Goal: Task Accomplishment & Management: Complete application form

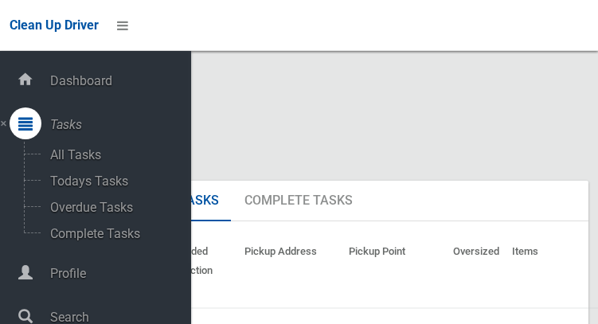
scroll to position [7, 0]
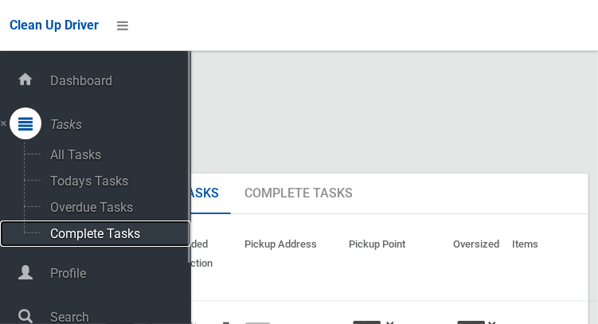
click at [115, 240] on span "Complete Tasks" at bounding box center [111, 233] width 132 height 15
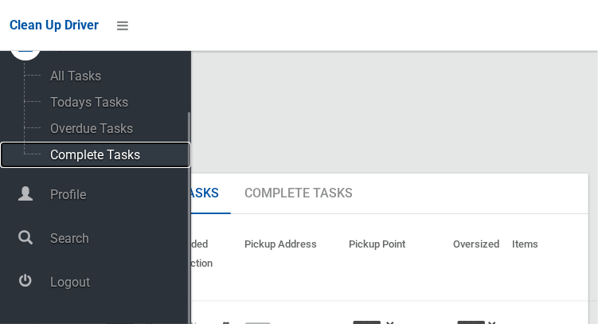
scroll to position [79, 0]
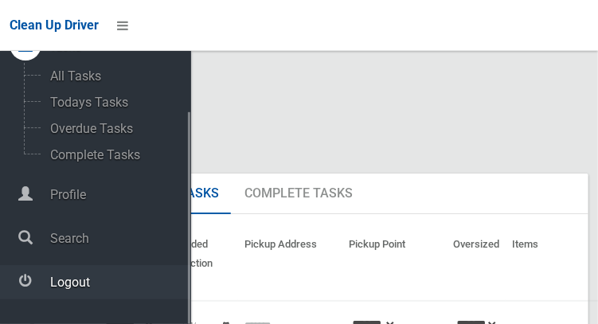
click at [89, 290] on span "Logout" at bounding box center [118, 281] width 146 height 15
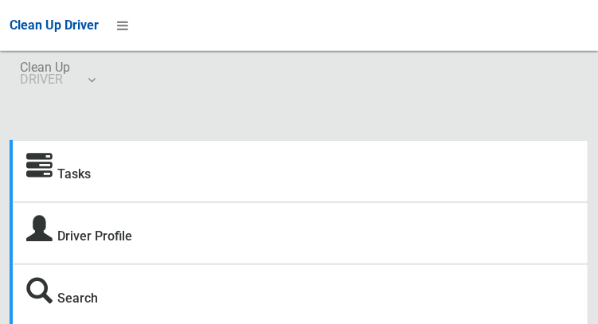
click at [434, 167] on div "Tasks" at bounding box center [299, 171] width 578 height 62
click at [45, 166] on icon at bounding box center [39, 167] width 26 height 26
click at [45, 180] on icon at bounding box center [39, 167] width 26 height 26
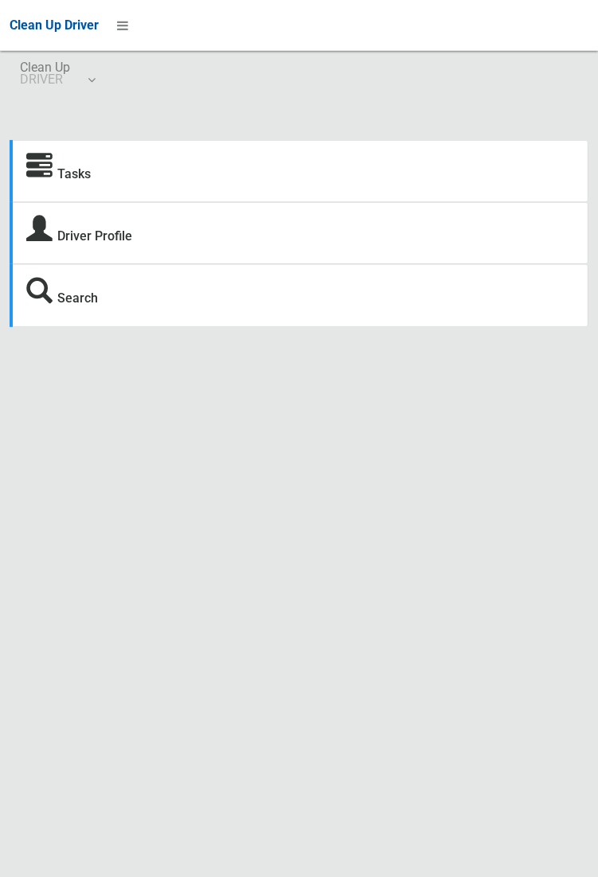
click at [341, 170] on div "Tasks" at bounding box center [299, 171] width 578 height 62
click at [66, 177] on link "Tasks" at bounding box center [73, 173] width 33 height 15
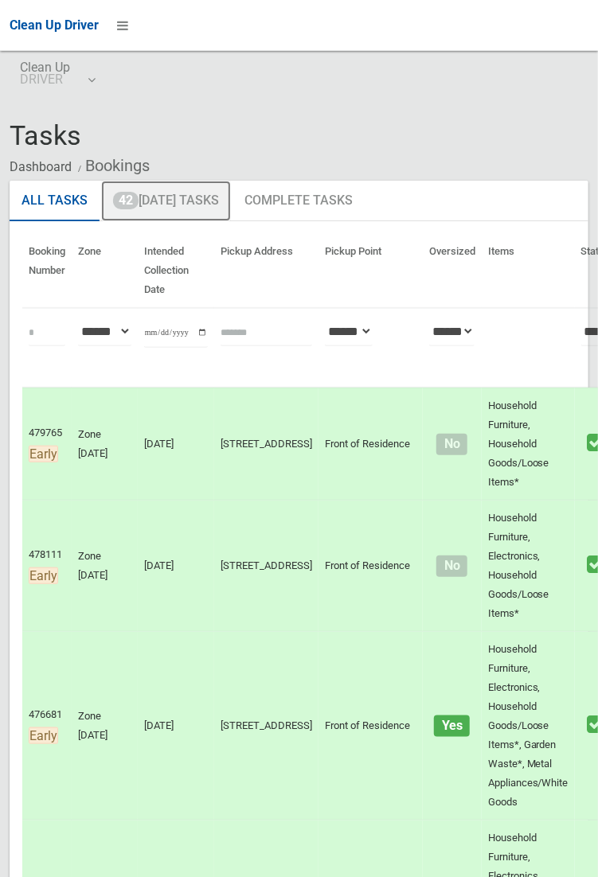
click at [189, 208] on link "42 [DATE] Tasks" at bounding box center [166, 201] width 130 height 41
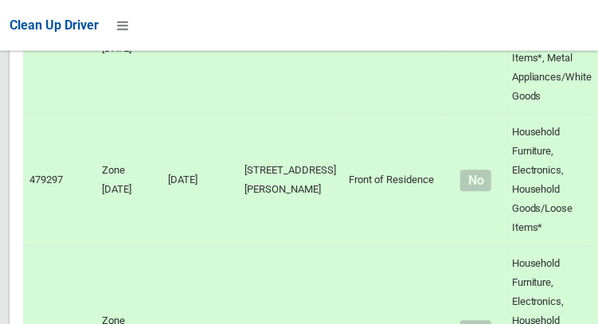
scroll to position [9177, 0]
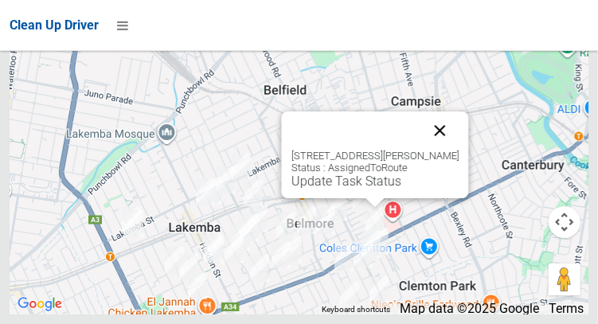
click at [442, 150] on button "Close" at bounding box center [439, 130] width 38 height 38
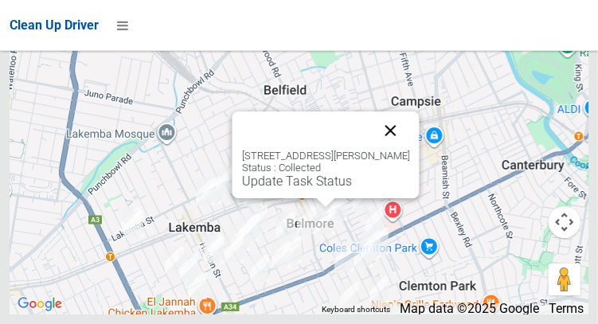
click at [409, 150] on button "Close" at bounding box center [390, 130] width 38 height 38
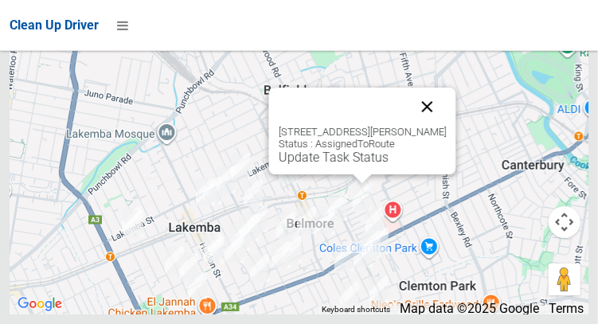
click at [435, 126] on button "Close" at bounding box center [426, 107] width 38 height 38
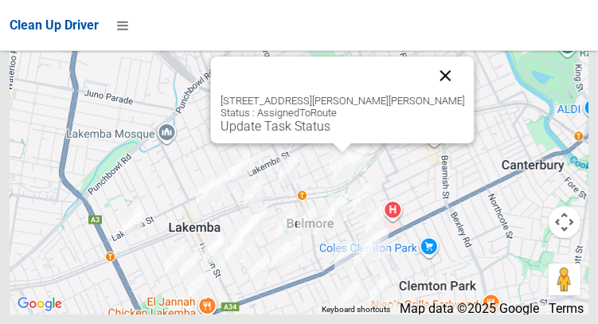
click at [426, 95] on button "Close" at bounding box center [445, 75] width 38 height 38
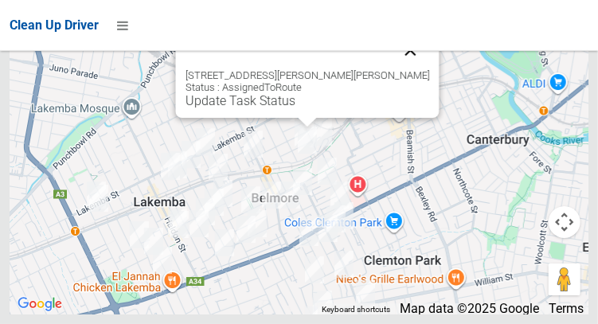
click at [396, 69] on button "Close" at bounding box center [410, 50] width 38 height 38
click at [391, 69] on button "Close" at bounding box center [410, 50] width 38 height 38
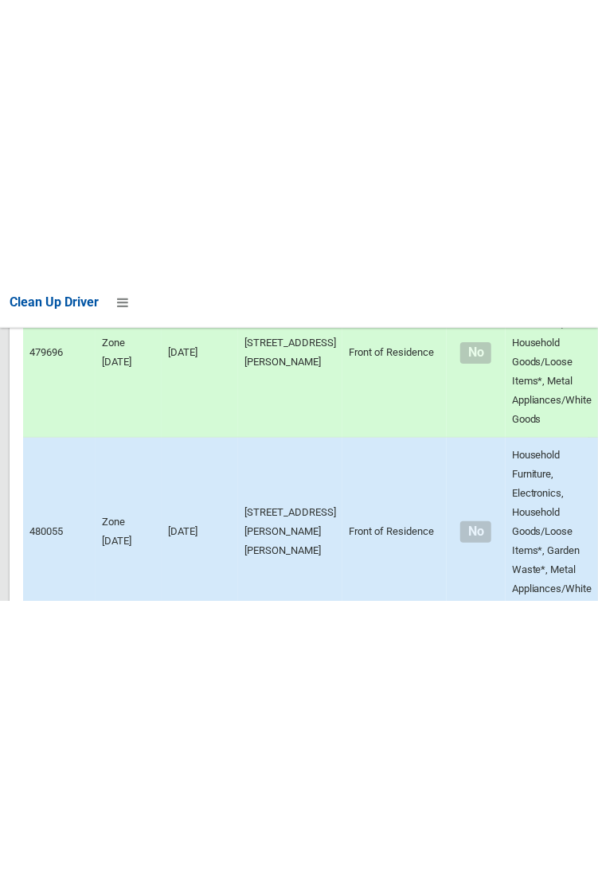
scroll to position [0, 0]
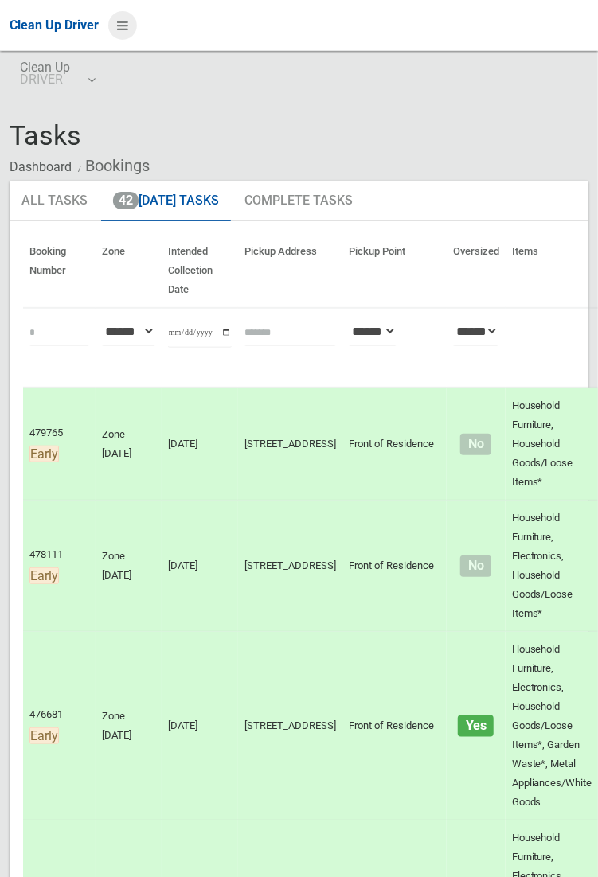
click at [123, 30] on icon at bounding box center [122, 25] width 11 height 27
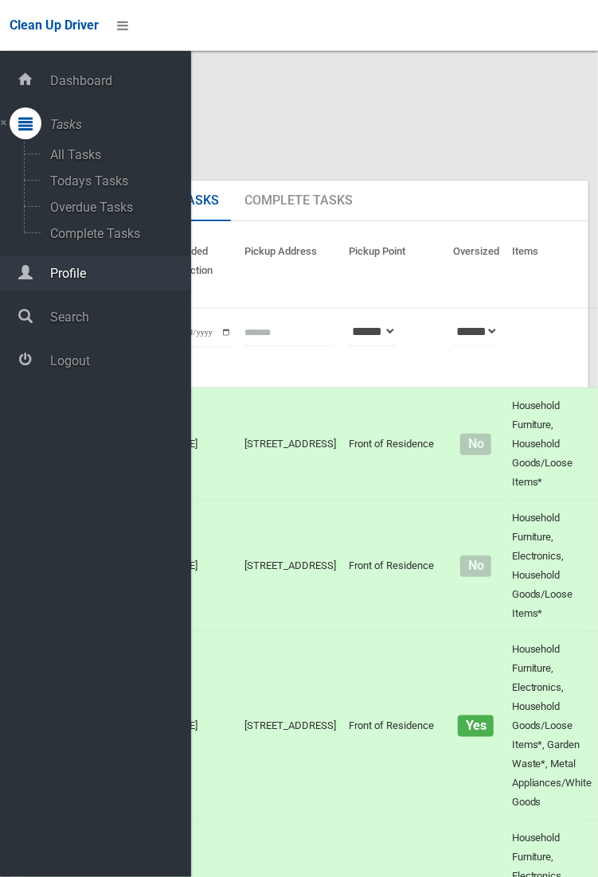
click at [58, 278] on span "Profile" at bounding box center [118, 273] width 146 height 15
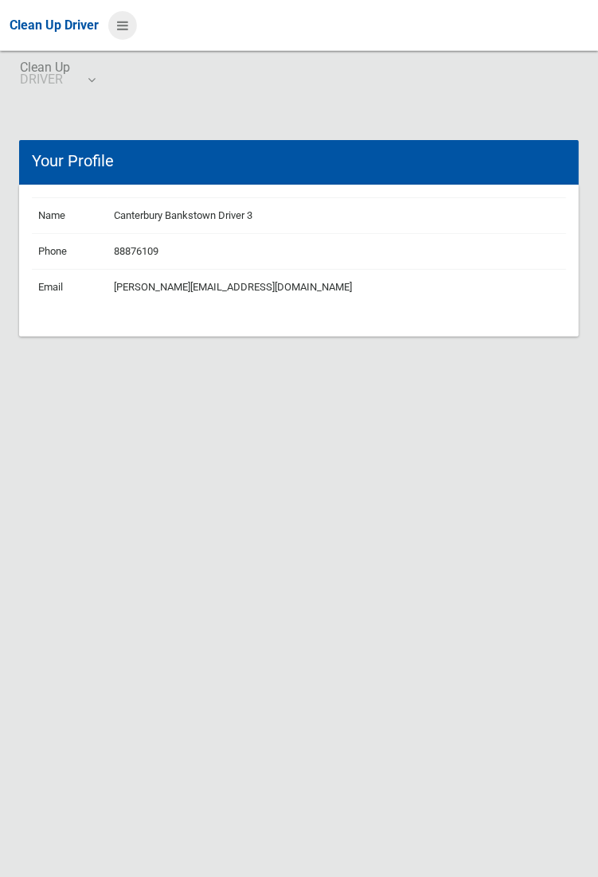
click at [123, 21] on icon at bounding box center [122, 25] width 11 height 27
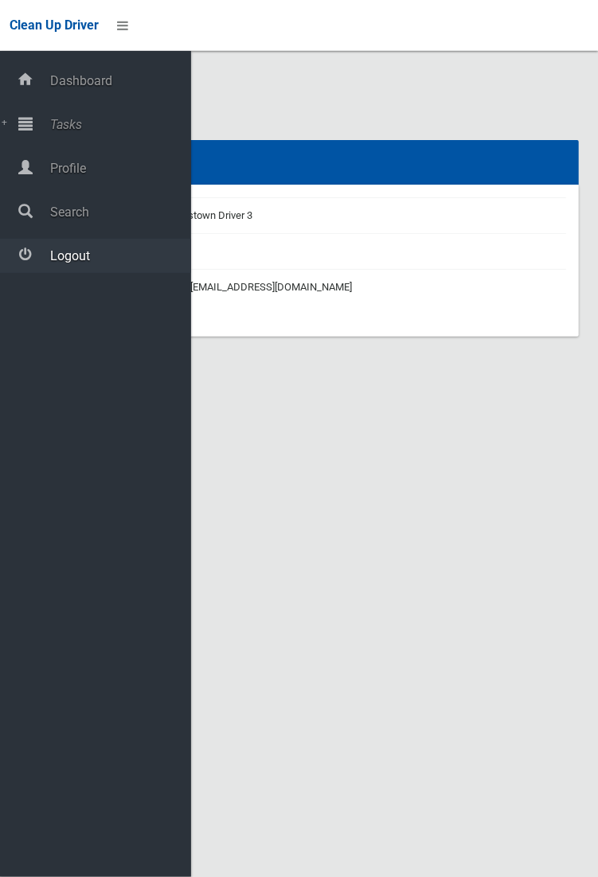
click at [57, 256] on span "Logout" at bounding box center [118, 255] width 146 height 15
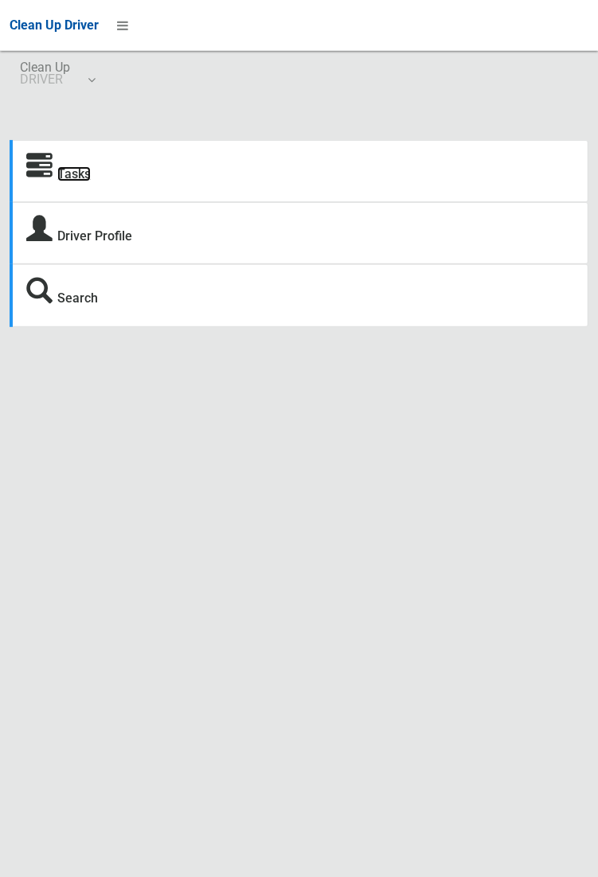
click at [84, 181] on link "Tasks" at bounding box center [73, 173] width 33 height 15
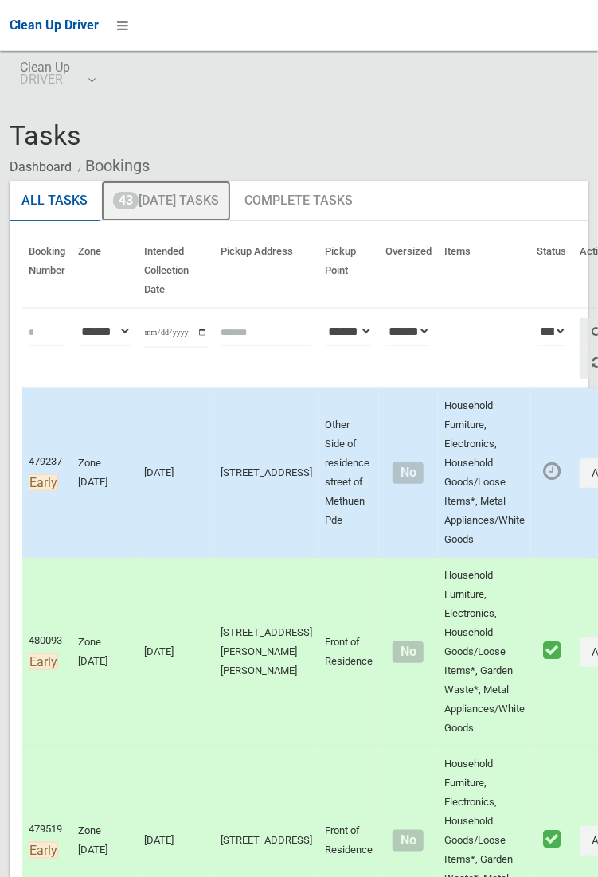
click at [151, 194] on link "43 Today's Tasks" at bounding box center [166, 201] width 130 height 41
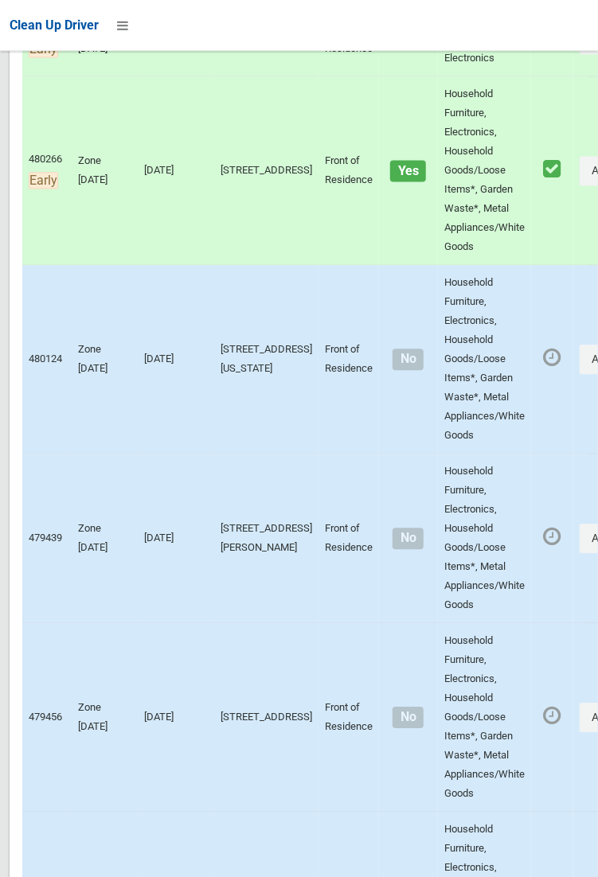
scroll to position [4436, 0]
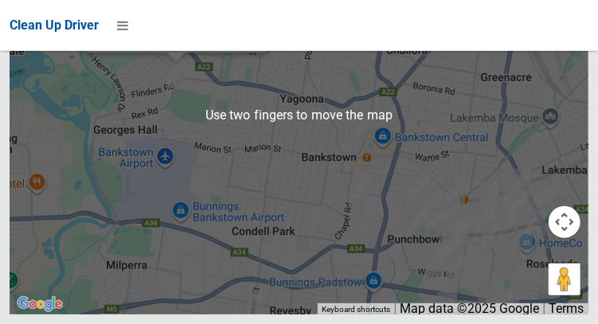
scroll to position [9627, 0]
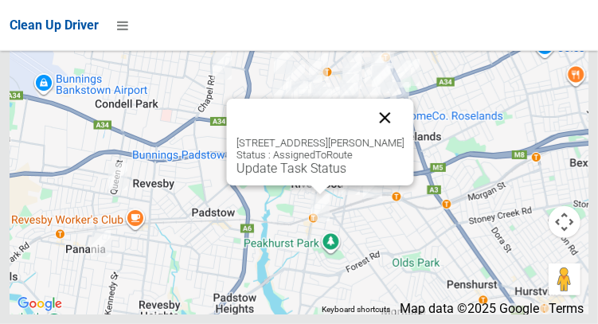
click at [403, 137] on button "Close" at bounding box center [384, 118] width 38 height 38
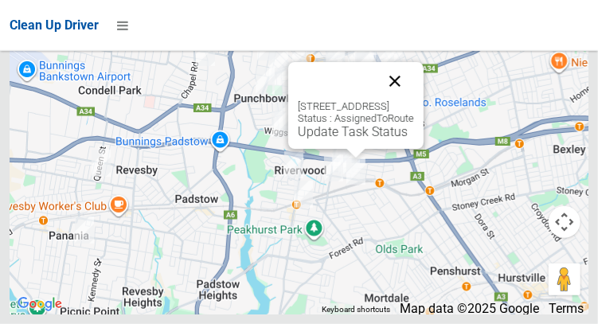
click at [414, 100] on button "Close" at bounding box center [395, 81] width 38 height 38
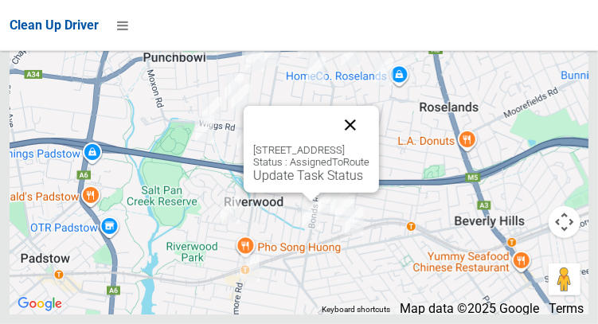
click at [369, 144] on button "Close" at bounding box center [350, 125] width 38 height 38
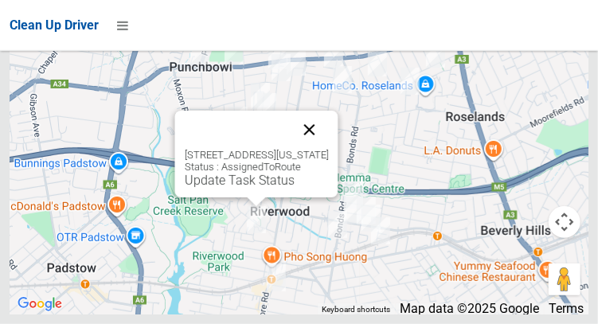
click at [328, 149] on button "Close" at bounding box center [309, 130] width 38 height 38
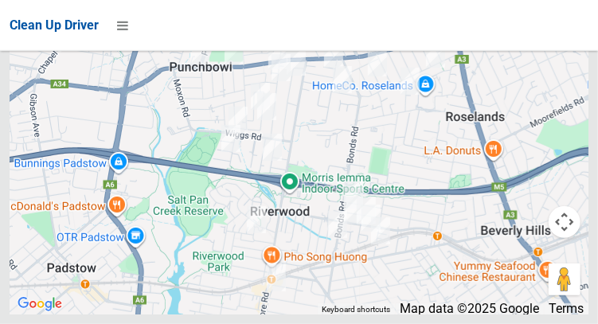
click at [345, 173] on div at bounding box center [299, 115] width 578 height 398
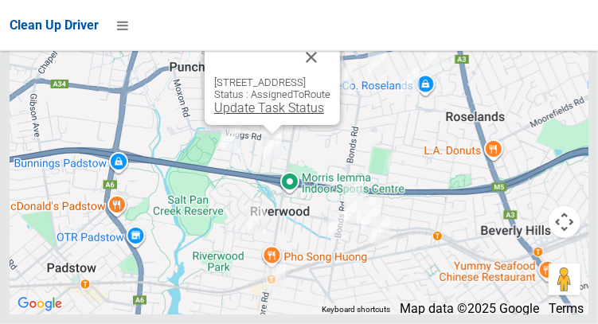
click at [268, 115] on link "Update Task Status" at bounding box center [269, 107] width 110 height 15
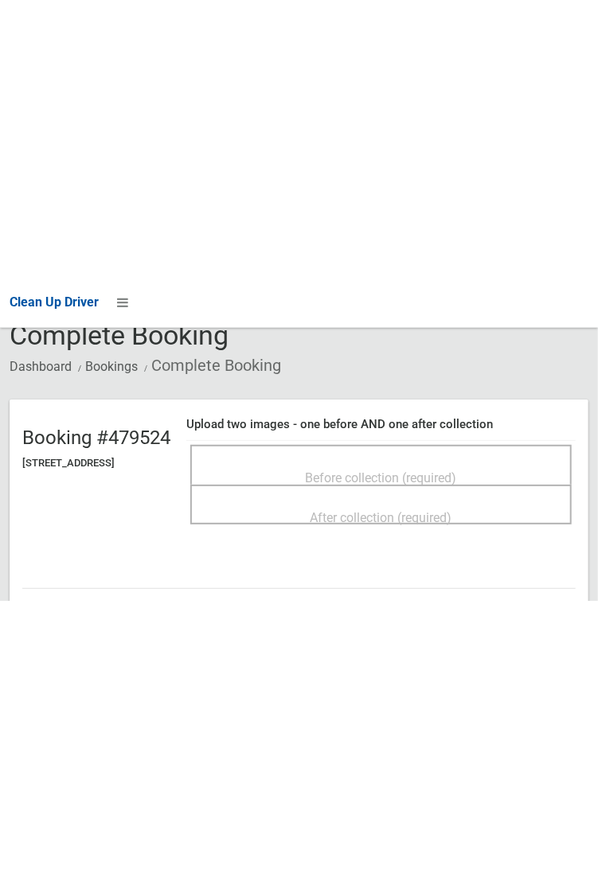
scroll to position [96, 0]
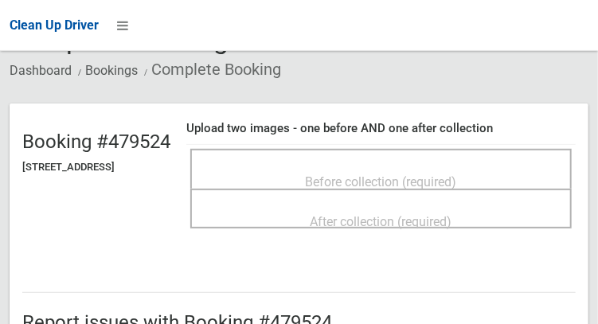
click at [457, 174] on span "Before collection (required)" at bounding box center [381, 181] width 151 height 15
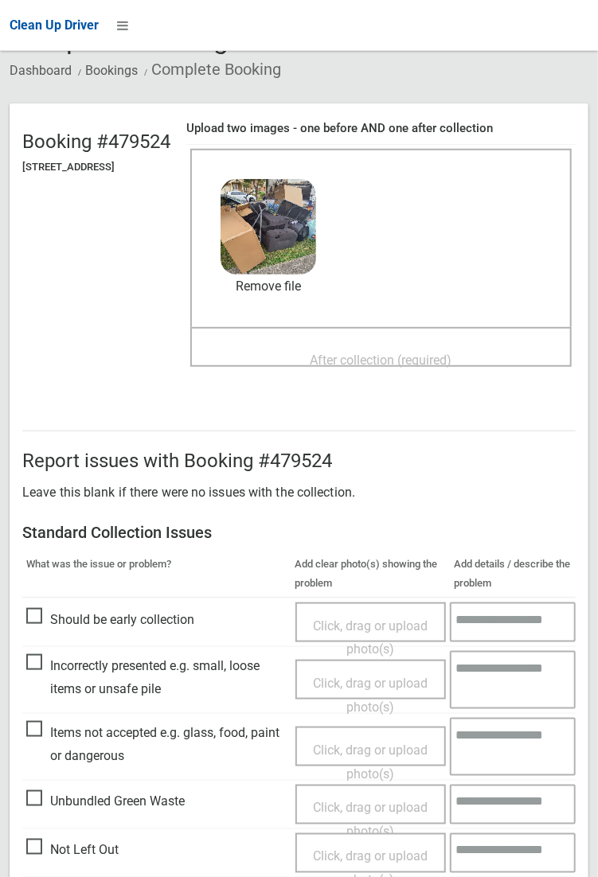
click at [422, 323] on span "After collection (required)" at bounding box center [381, 359] width 142 height 15
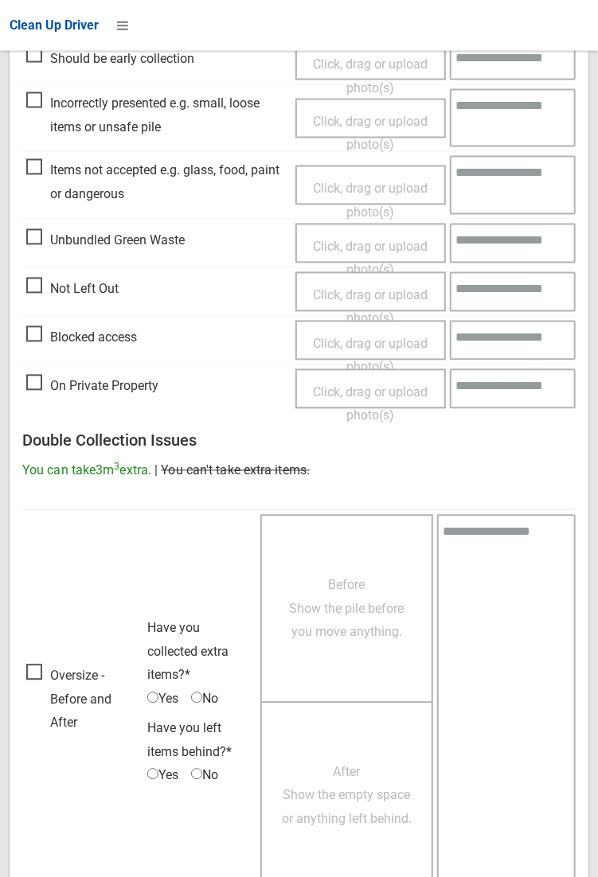
scroll to position [863, 0]
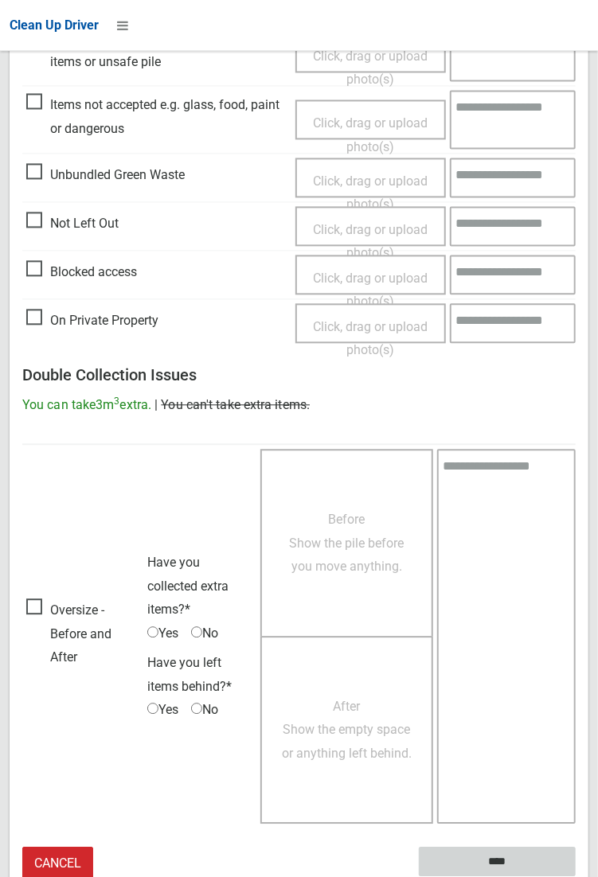
click at [575, 323] on input "****" at bounding box center [497, 861] width 157 height 29
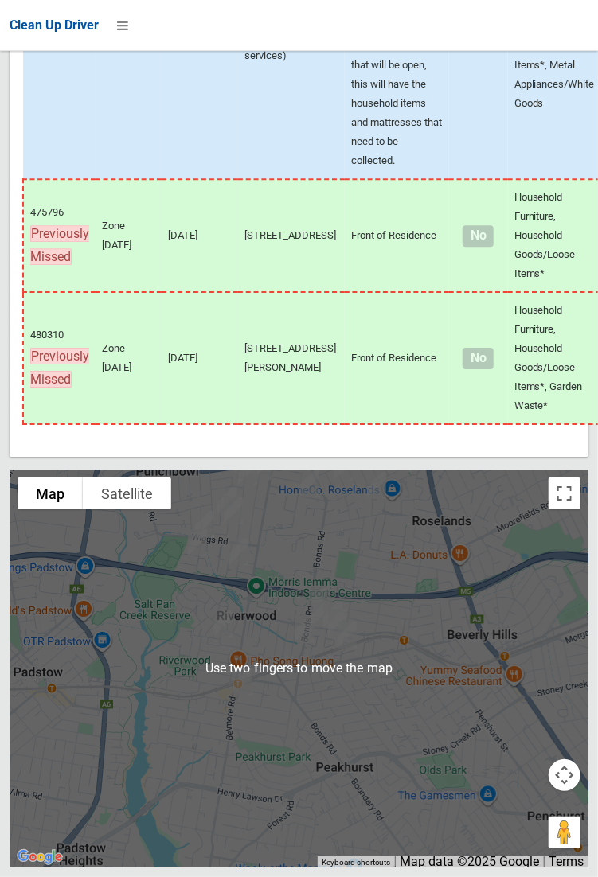
scroll to position [9038, 0]
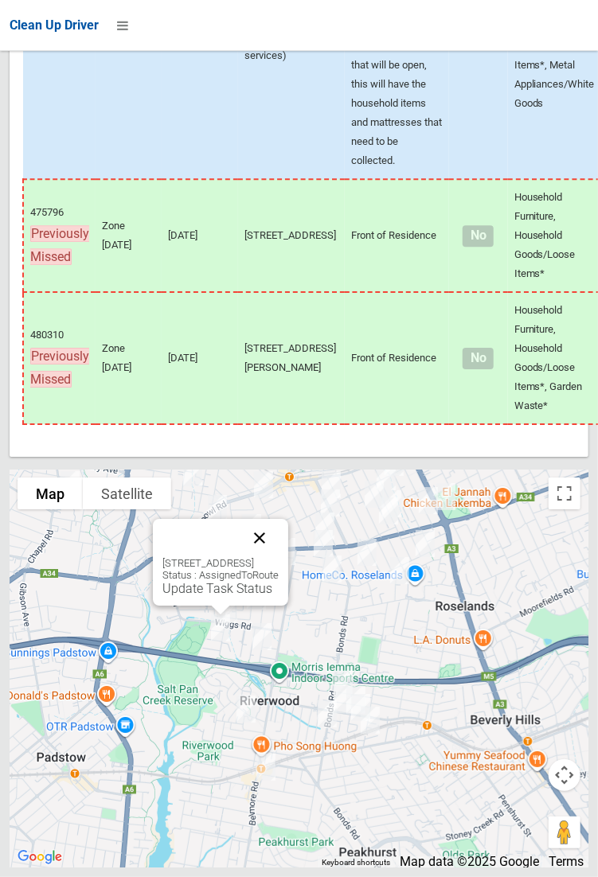
click at [278, 557] on button "Close" at bounding box center [259, 538] width 38 height 38
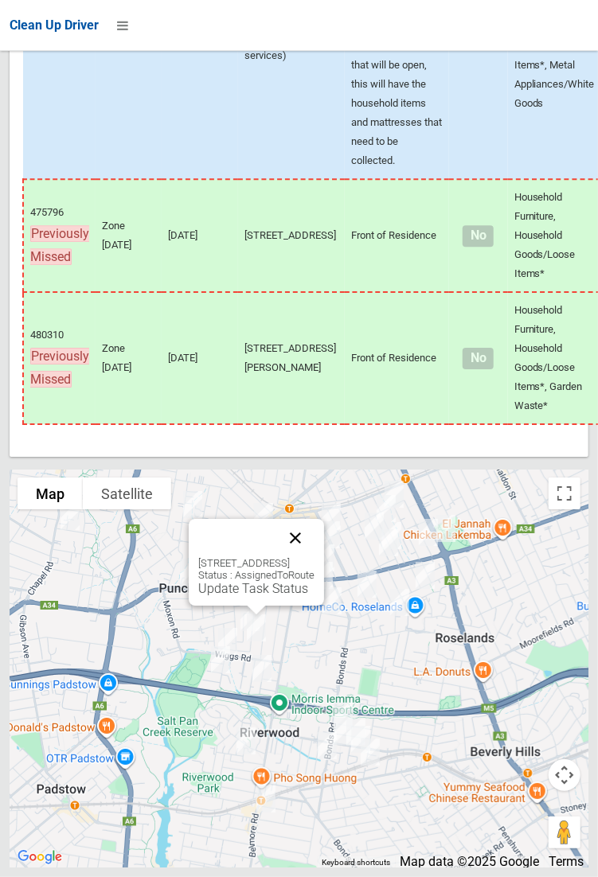
click at [314, 557] on button "Close" at bounding box center [295, 538] width 38 height 38
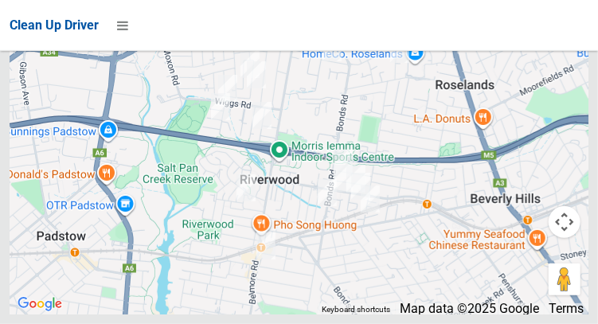
scroll to position [9634, 0]
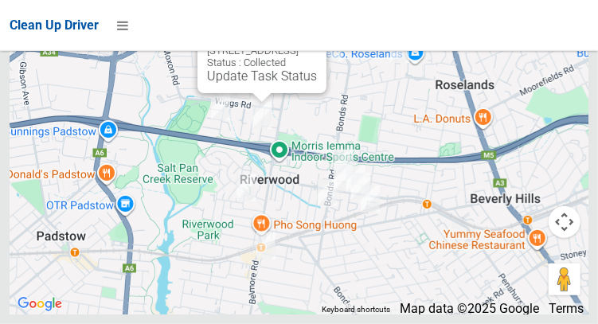
click at [317, 45] on button "Close" at bounding box center [297, 25] width 38 height 38
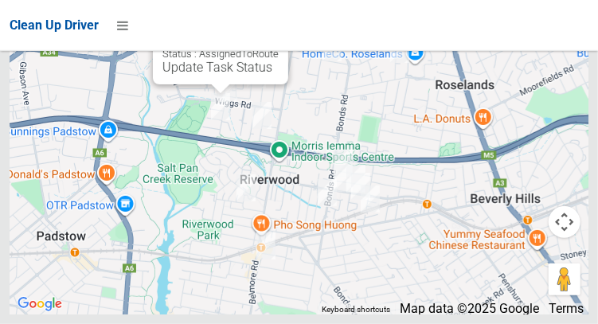
click at [278, 36] on button "Close" at bounding box center [259, 17] width 38 height 38
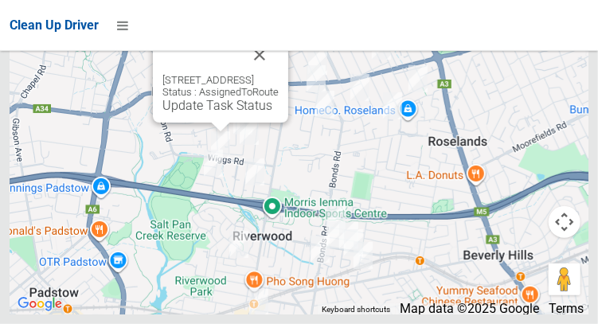
click at [162, 113] on div "1A Lupin Avenue, RIVERWOOD NSW 2210 Status : AssignedToRoute Update Task Status" at bounding box center [220, 93] width 116 height 39
click at [162, 113] on link "Update Task Status" at bounding box center [217, 105] width 110 height 15
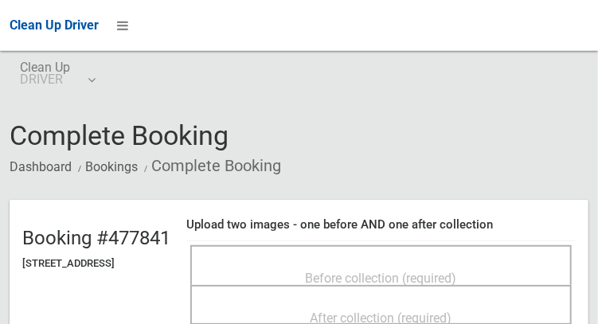
click at [454, 271] on span "Before collection (required)" at bounding box center [381, 278] width 151 height 15
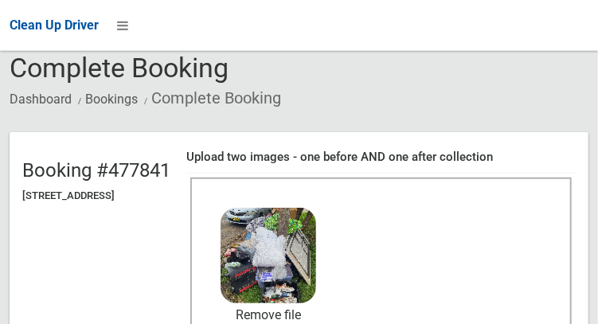
scroll to position [137, 0]
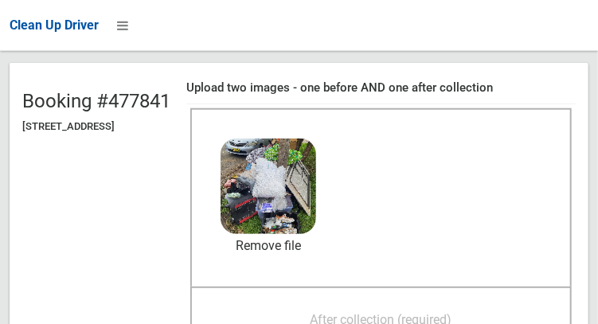
click at [426, 319] on span "After collection (required)" at bounding box center [381, 319] width 142 height 15
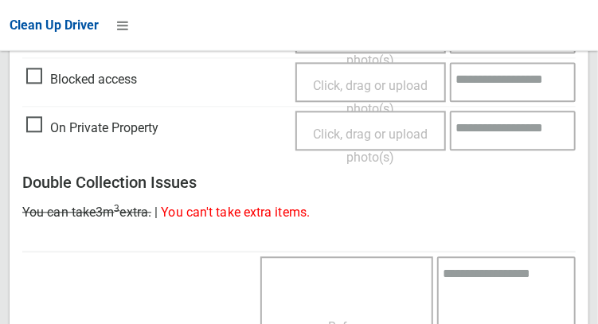
scroll to position [1436, 0]
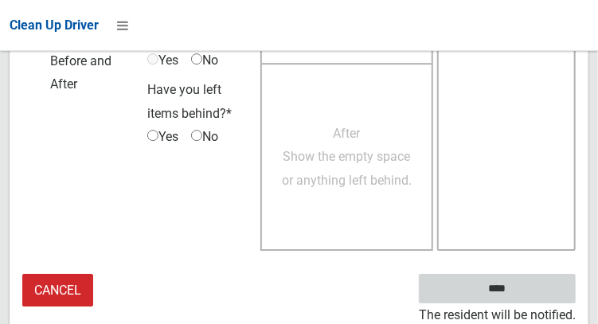
click at [520, 298] on input "****" at bounding box center [497, 288] width 157 height 29
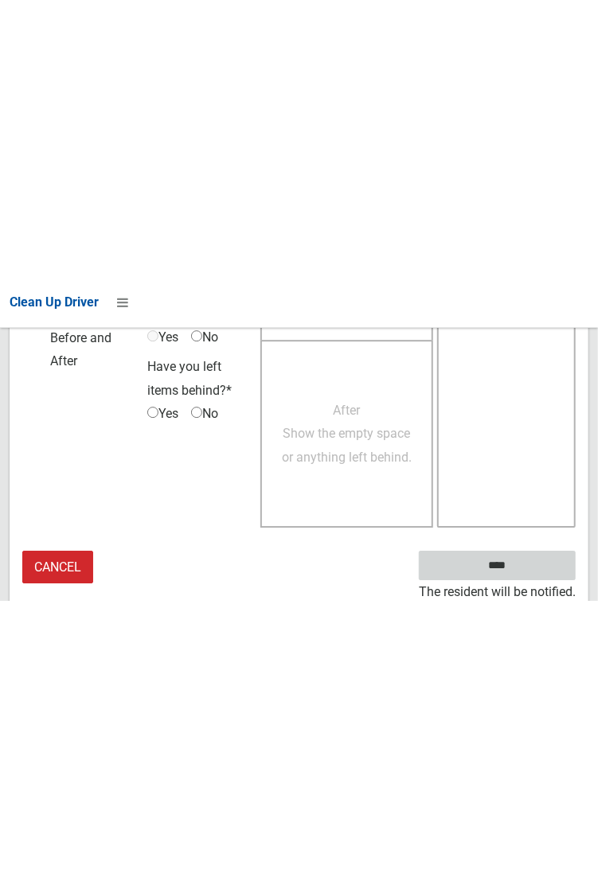
scroll to position [919, 0]
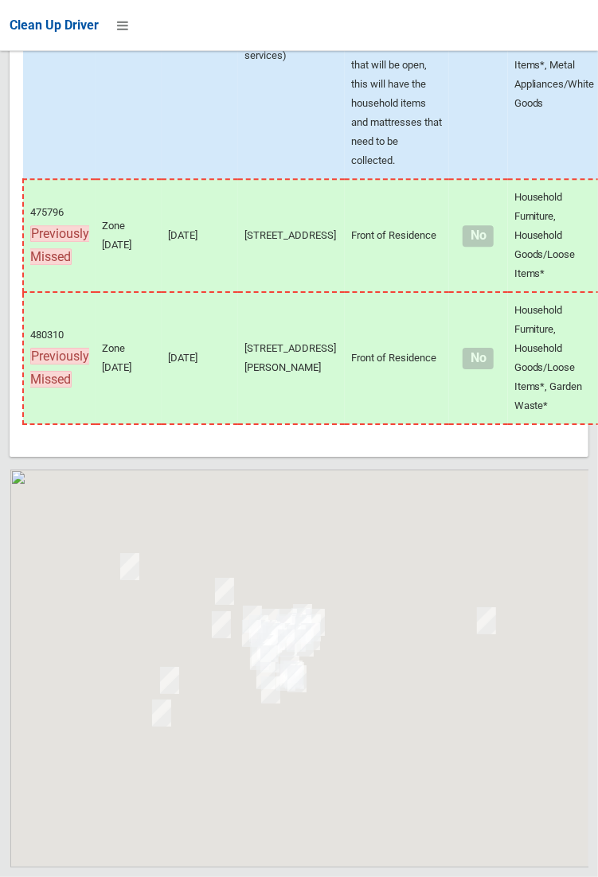
scroll to position [9059, 0]
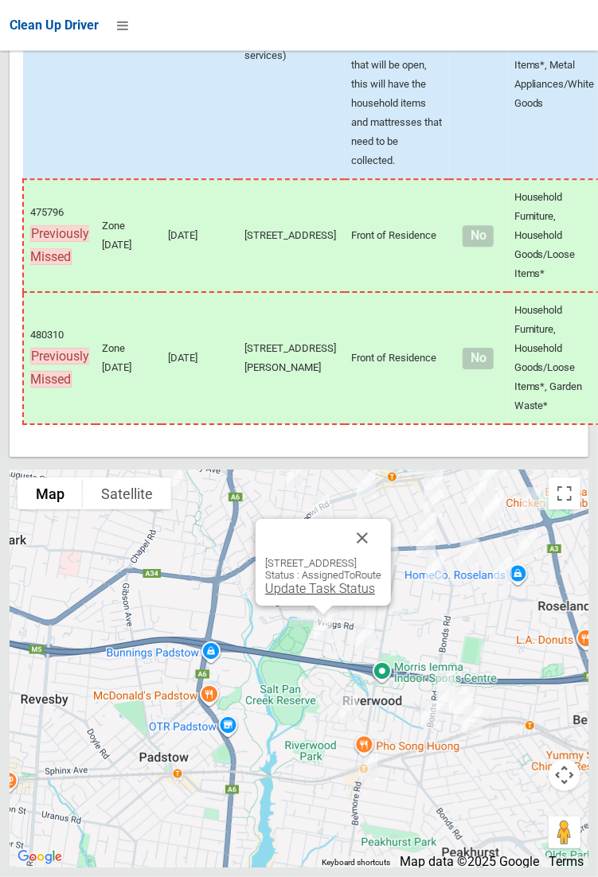
click at [265, 596] on link "Update Task Status" at bounding box center [320, 588] width 110 height 15
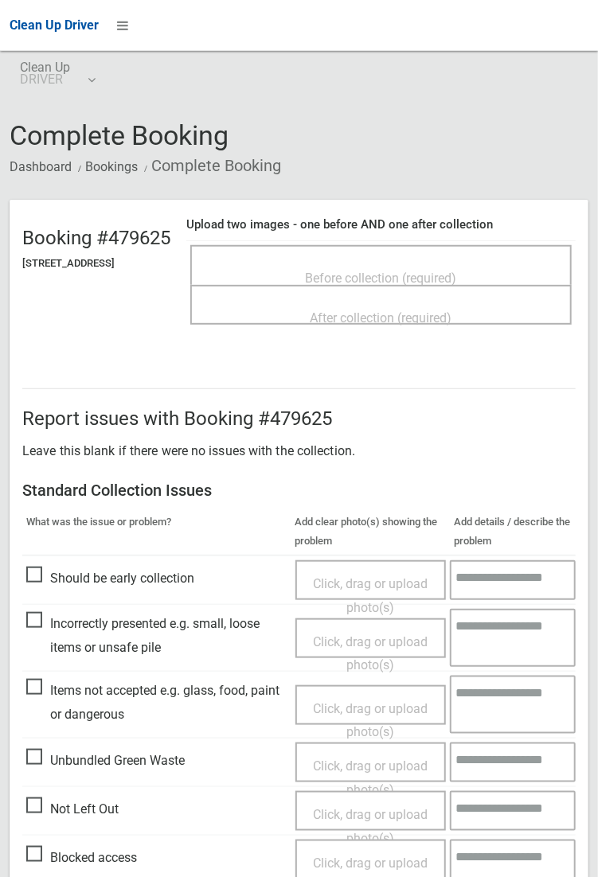
click at [305, 263] on div "Before collection (required)" at bounding box center [381, 277] width 346 height 29
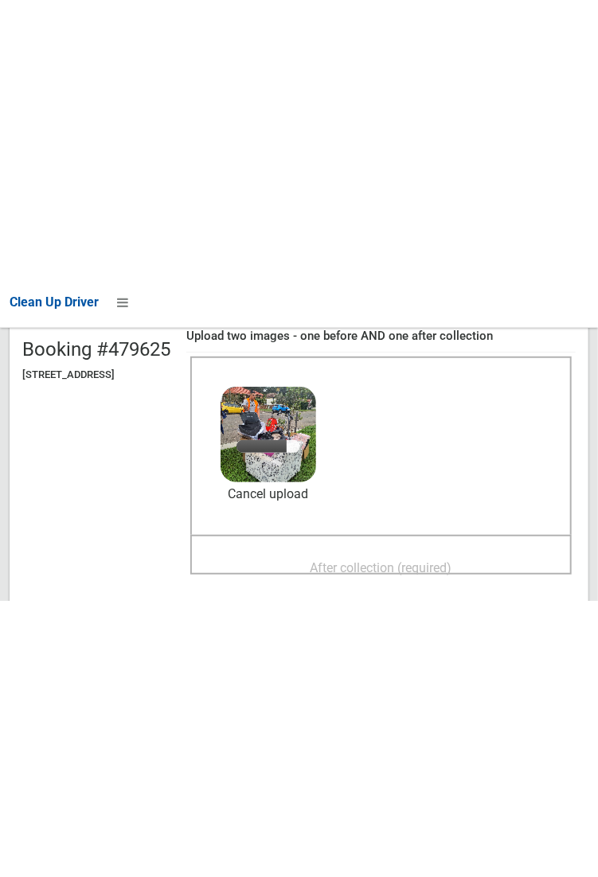
scroll to position [174, 0]
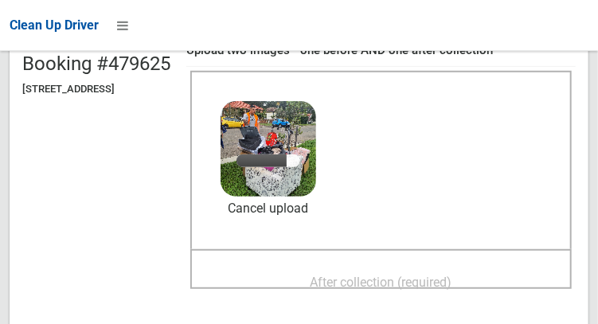
click at [452, 274] on span "After collection (required)" at bounding box center [381, 281] width 142 height 15
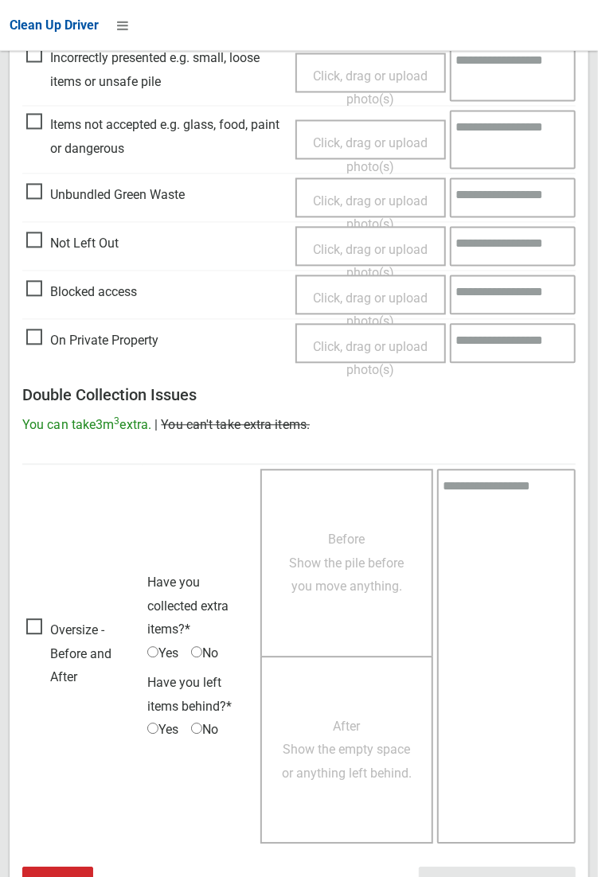
scroll to position [863, 0]
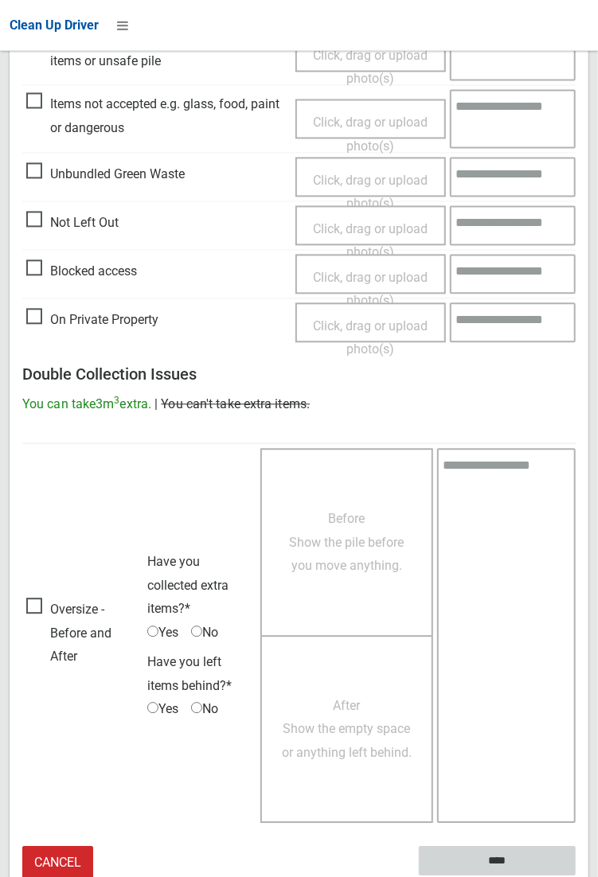
click at [487, 862] on input "****" at bounding box center [497, 861] width 157 height 29
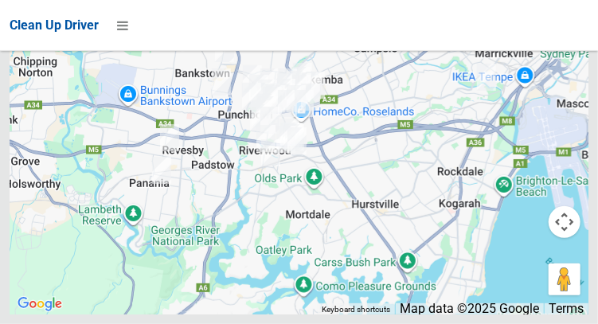
scroll to position [9634, 0]
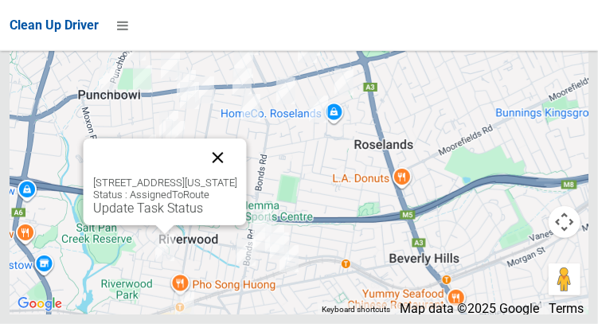
click at [236, 177] on button "Close" at bounding box center [217, 157] width 38 height 38
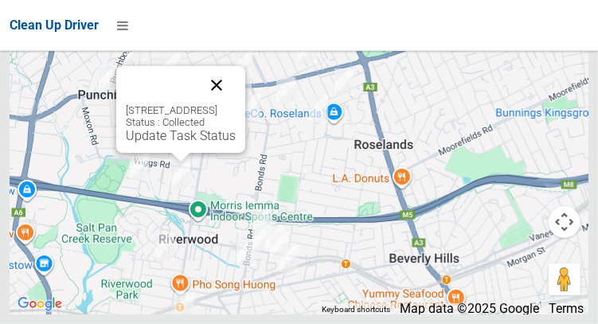
click at [236, 104] on button "Close" at bounding box center [216, 85] width 38 height 38
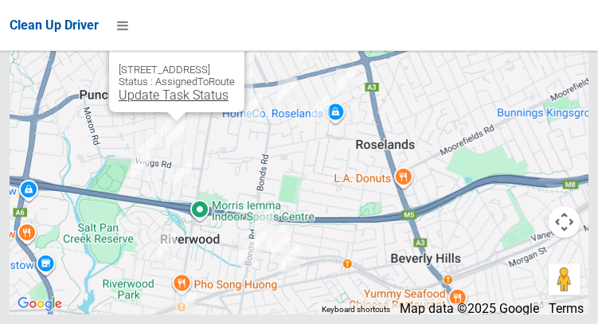
click at [119, 103] on link "Update Task Status" at bounding box center [174, 95] width 110 height 15
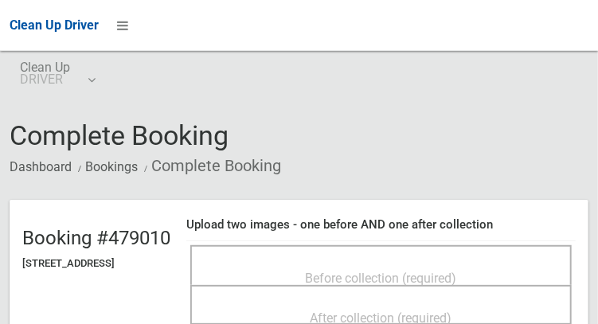
click at [450, 271] on span "Before collection (required)" at bounding box center [381, 278] width 151 height 15
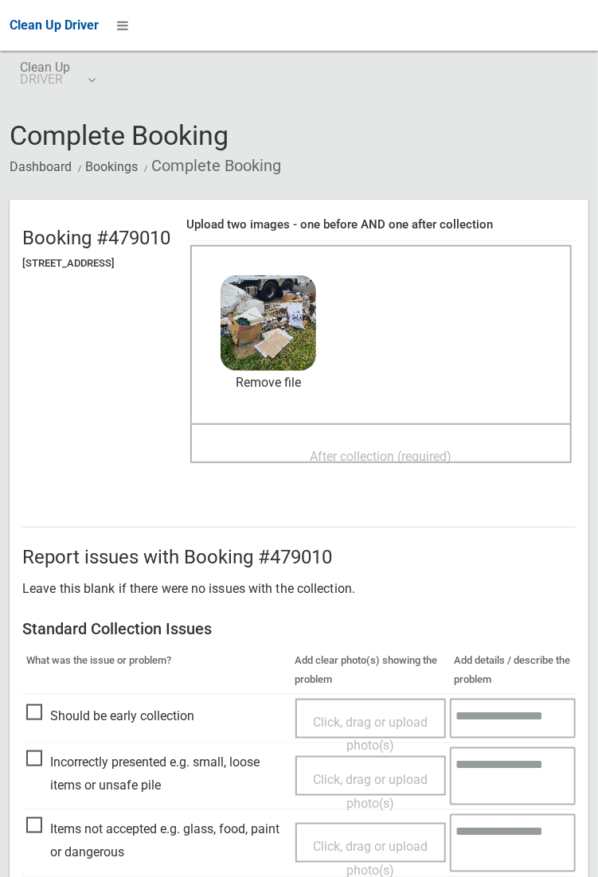
click at [360, 323] on span "After collection (required)" at bounding box center [381, 456] width 142 height 15
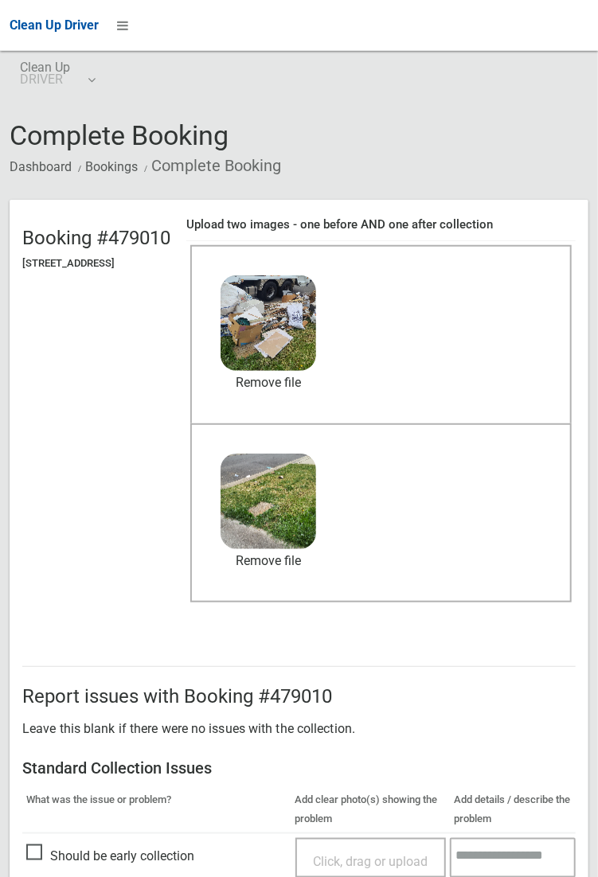
click at [571, 323] on div "Before collection (required) 4.9 MB 2025-08-2709.36.011759934104927535670.jpg C…" at bounding box center [380, 334] width 381 height 178
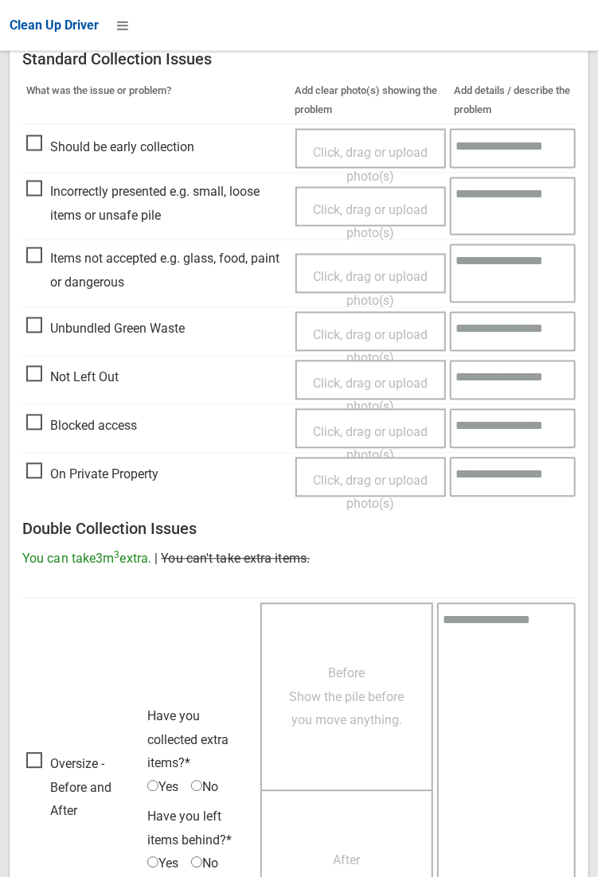
scroll to position [863, 0]
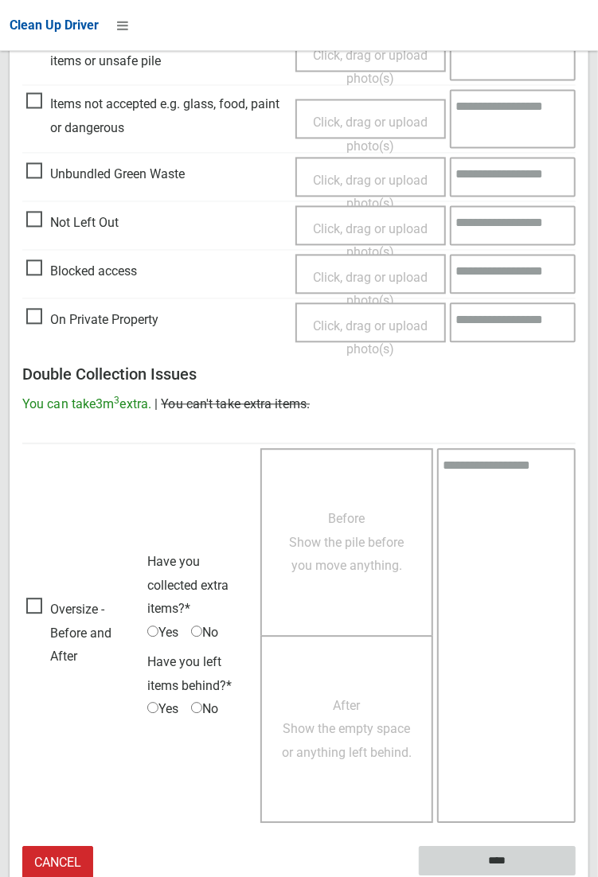
click at [502, 323] on input "****" at bounding box center [497, 861] width 157 height 29
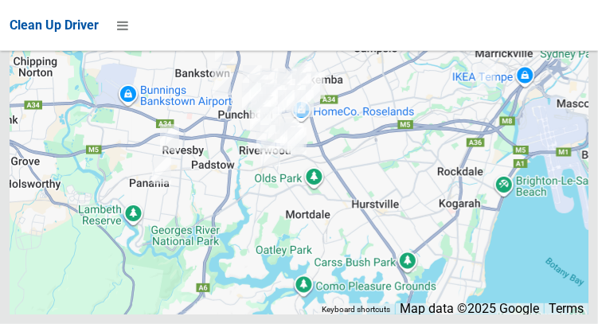
scroll to position [9634, 0]
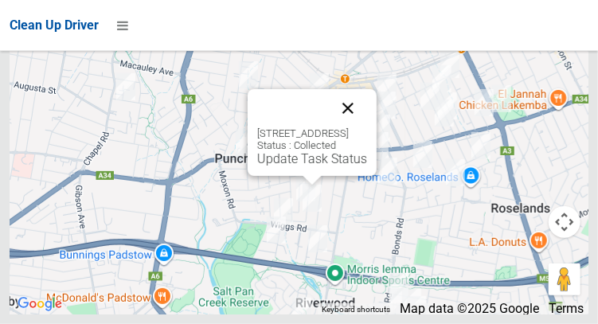
click at [367, 127] on button "Close" at bounding box center [348, 108] width 38 height 38
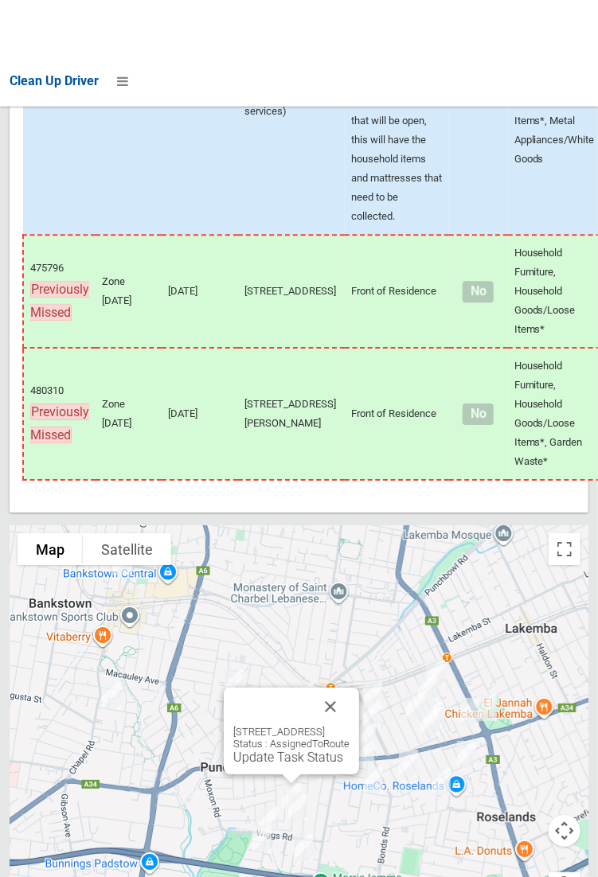
scroll to position [9059, 0]
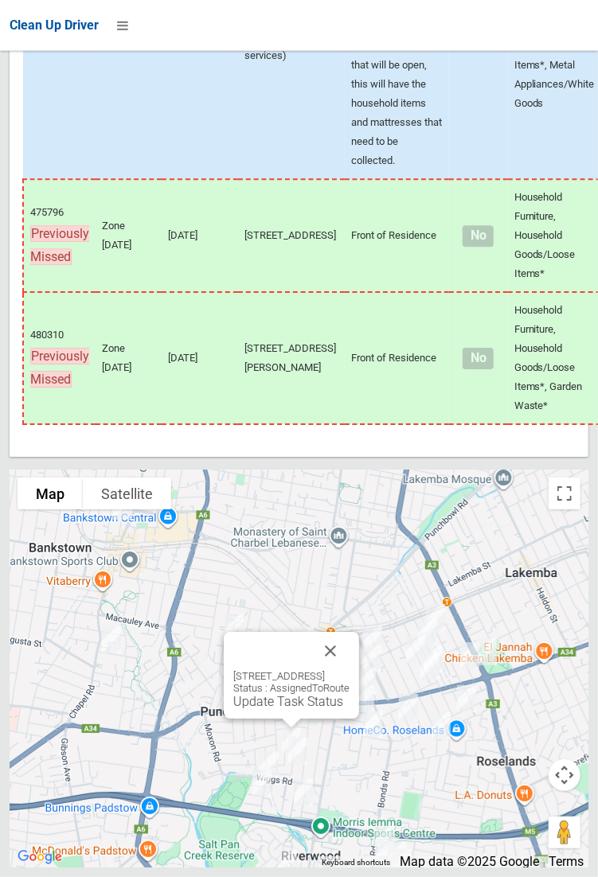
click at [283, 718] on div "5 Tusmore Street, PUNCHBOWL NSW 2196 Status : AssignedToRoute Update Task Status" at bounding box center [291, 675] width 135 height 87
click at [259, 709] on link "Update Task Status" at bounding box center [288, 701] width 110 height 15
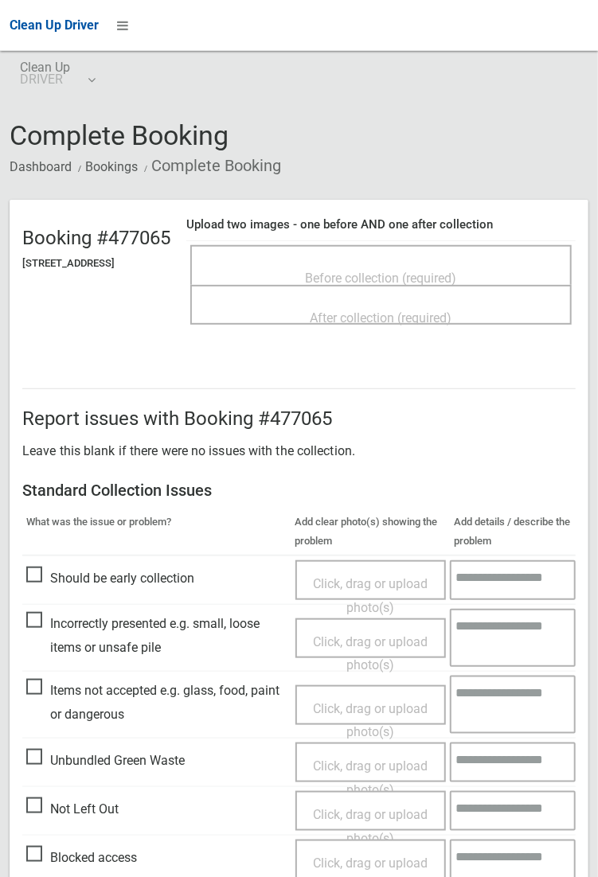
click at [423, 271] on span "Before collection (required)" at bounding box center [381, 278] width 151 height 15
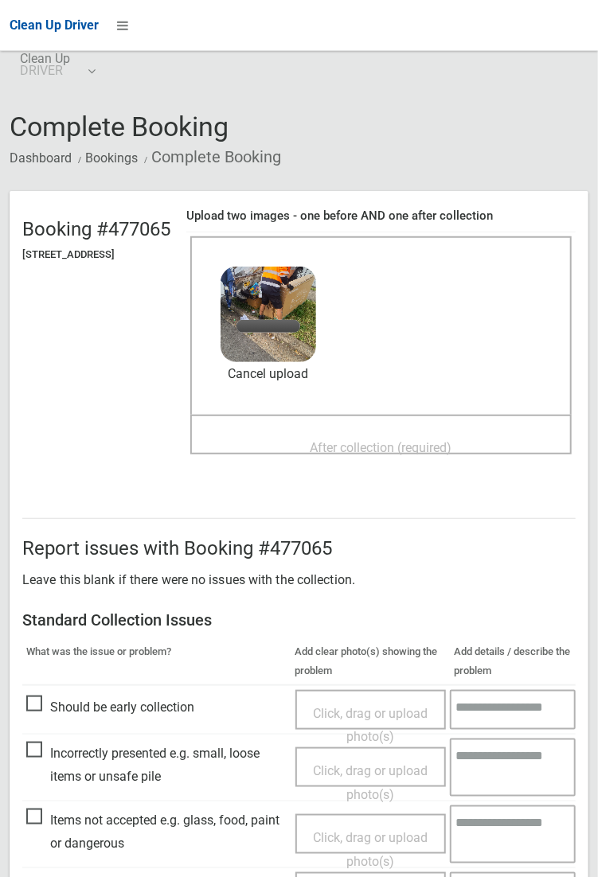
scroll to position [10, 0]
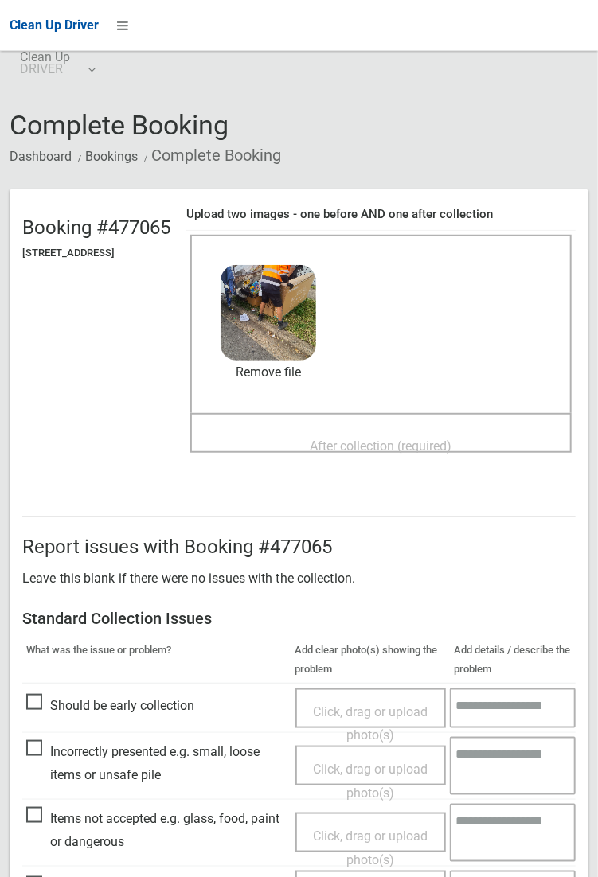
click at [302, 440] on div "After collection (required)" at bounding box center [381, 444] width 346 height 29
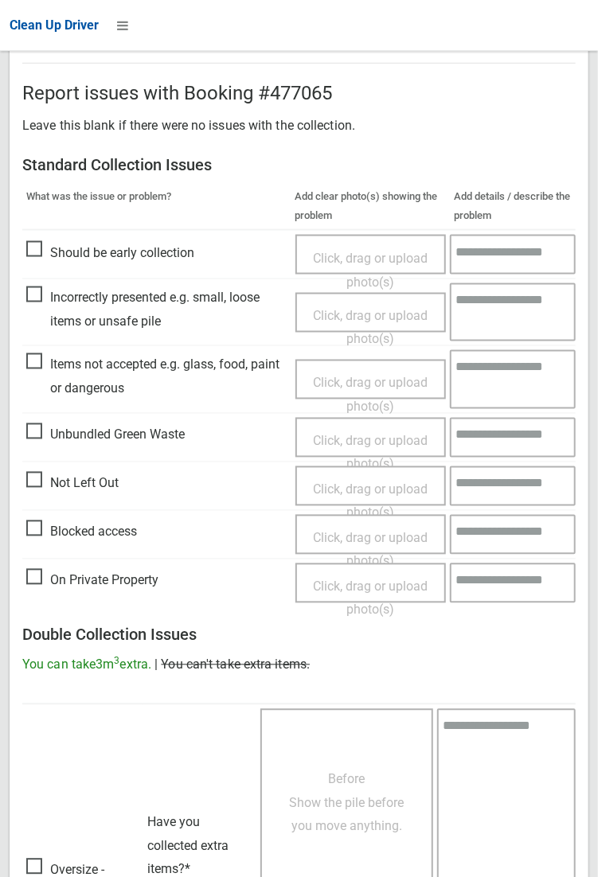
scroll to position [863, 0]
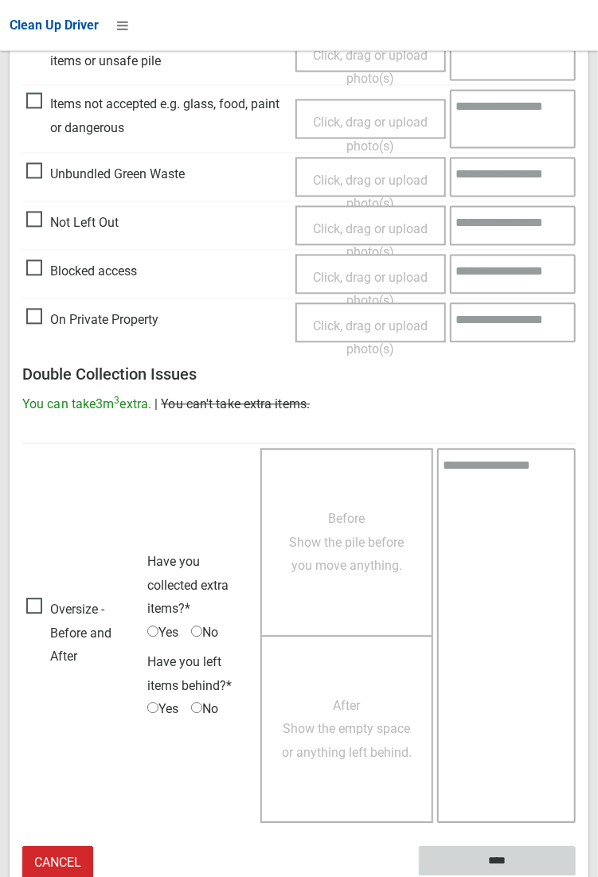
click at [507, 858] on input "****" at bounding box center [497, 861] width 157 height 29
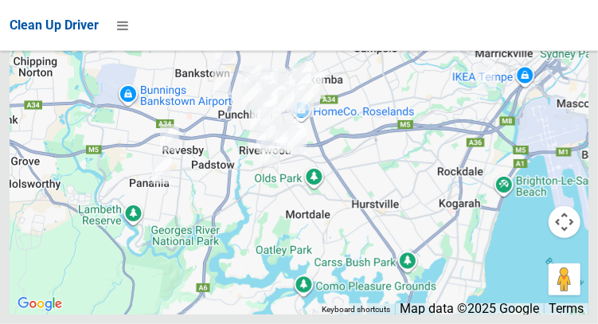
scroll to position [9634, 0]
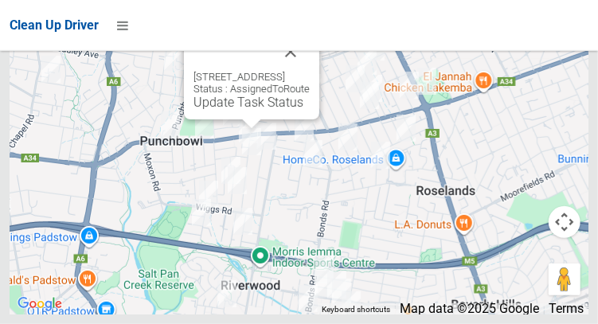
click at [184, 119] on div "117 Victoria Road, PUNCHBOWL NSW 2196 Status : AssignedToRoute Update Task Stat…" at bounding box center [251, 76] width 135 height 87
click at [195, 110] on link "Update Task Status" at bounding box center [248, 102] width 110 height 15
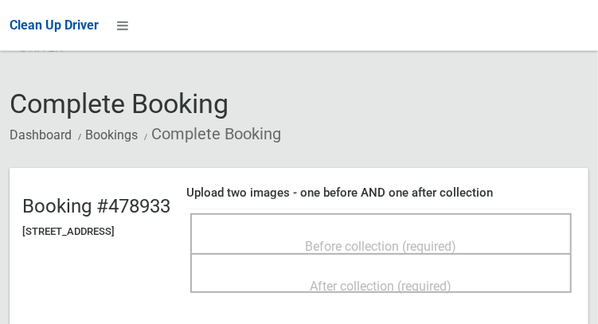
scroll to position [41, 0]
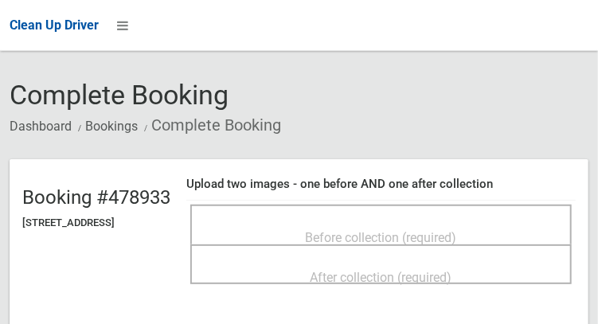
click at [489, 222] on div "Before collection (required)" at bounding box center [381, 236] width 346 height 29
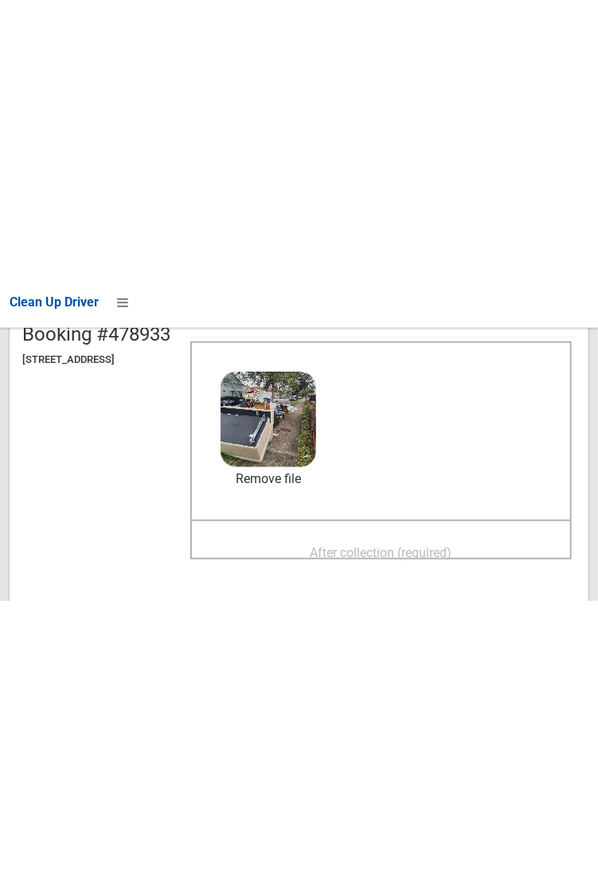
scroll to position [181, 0]
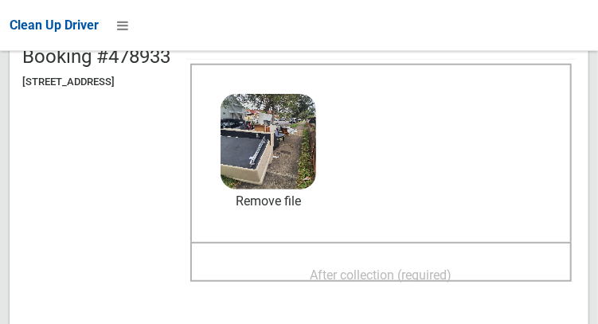
click at [439, 278] on span "After collection (required)" at bounding box center [381, 274] width 142 height 15
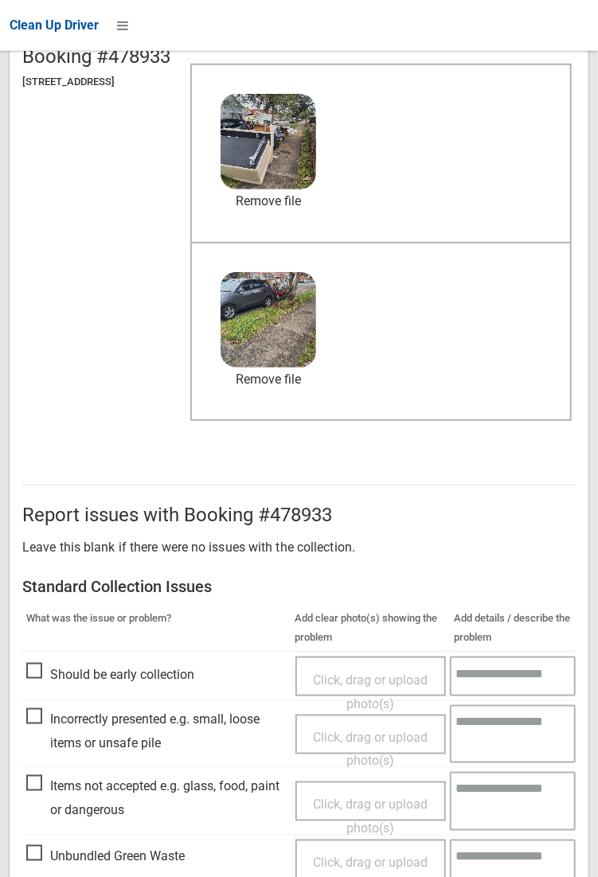
scroll to position [382, 0]
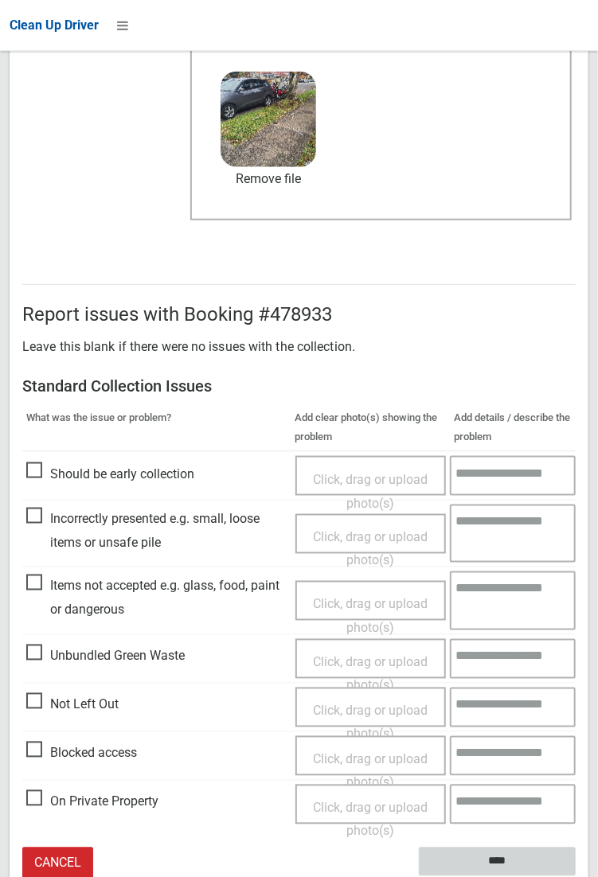
click at [508, 323] on input "****" at bounding box center [497, 861] width 157 height 29
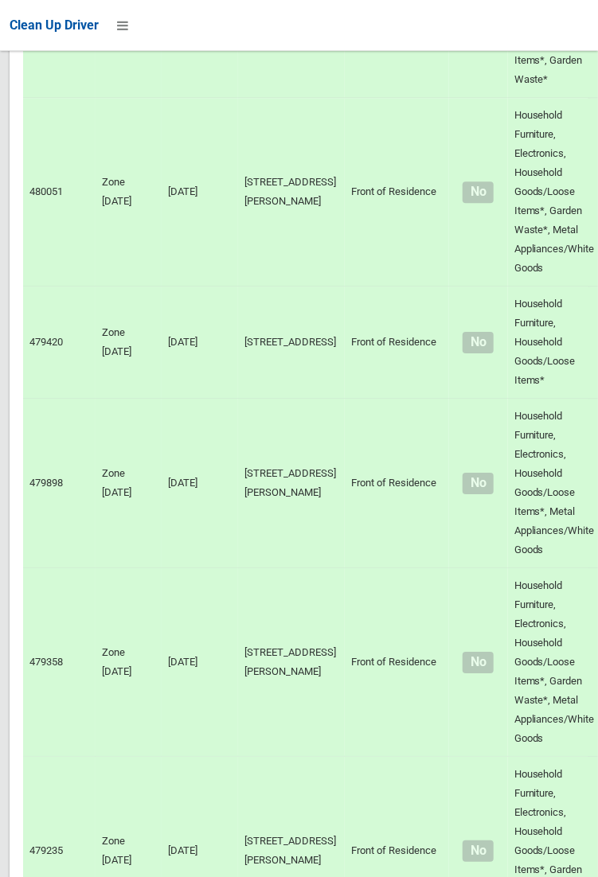
scroll to position [9059, 0]
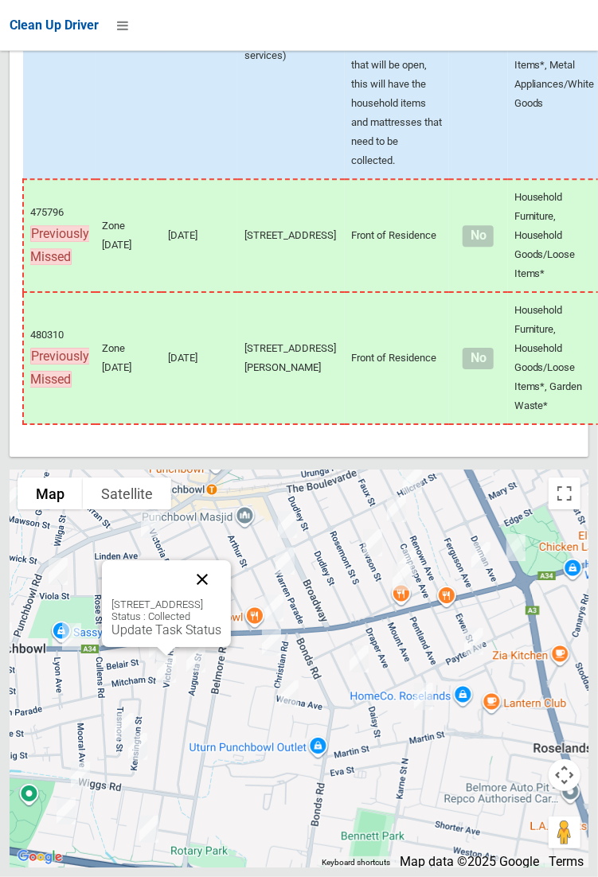
click at [221, 598] on button "Close" at bounding box center [202, 579] width 38 height 38
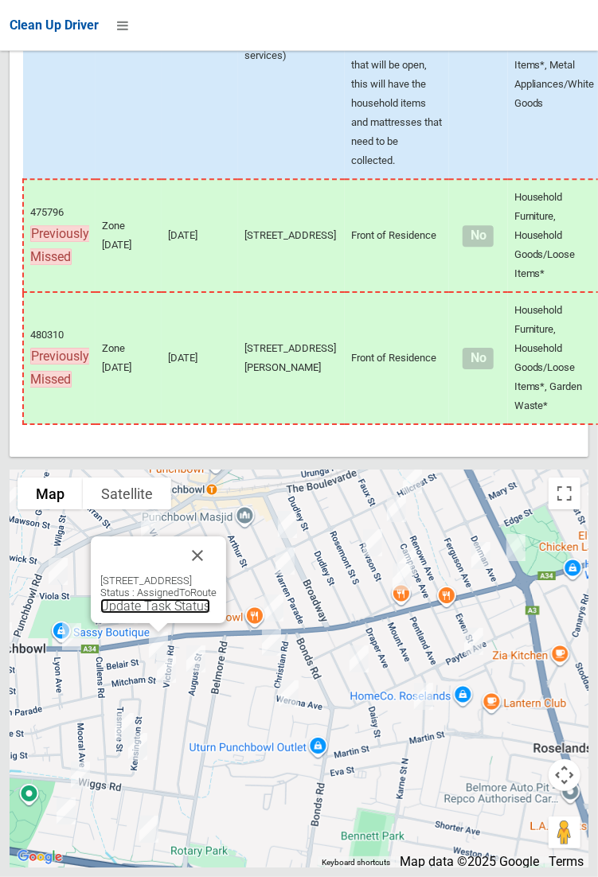
click at [100, 613] on link "Update Task Status" at bounding box center [155, 605] width 110 height 15
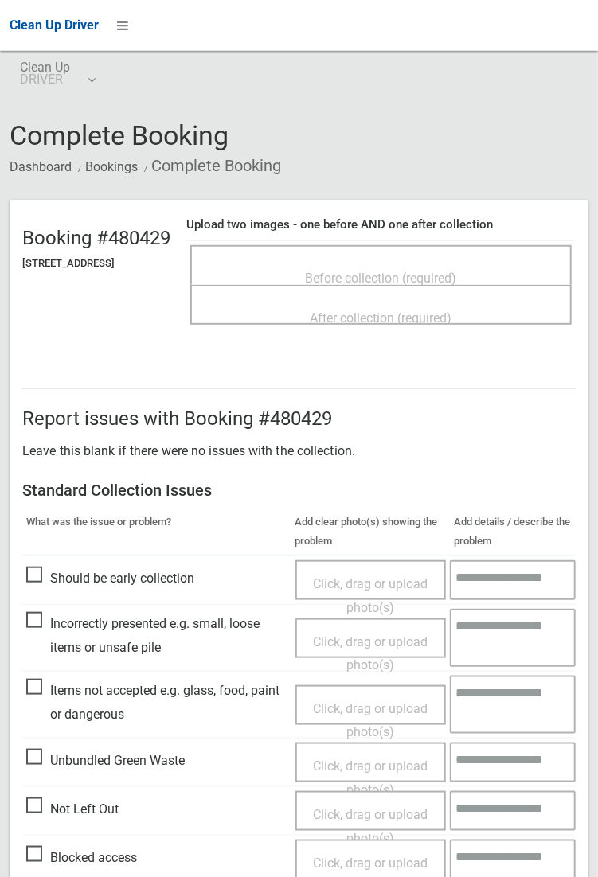
click at [286, 269] on div "Before collection (required)" at bounding box center [381, 277] width 346 height 29
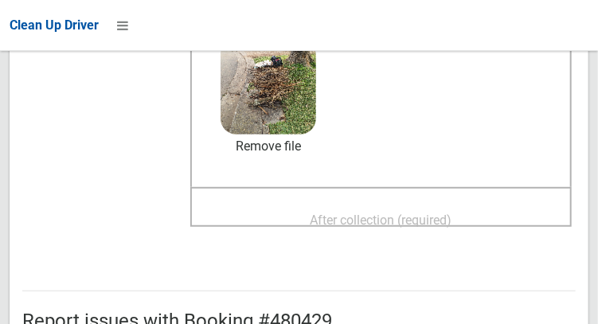
scroll to position [239, 0]
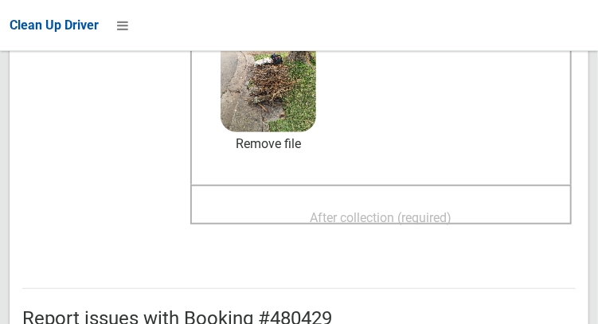
click at [452, 220] on span "After collection (required)" at bounding box center [381, 217] width 142 height 15
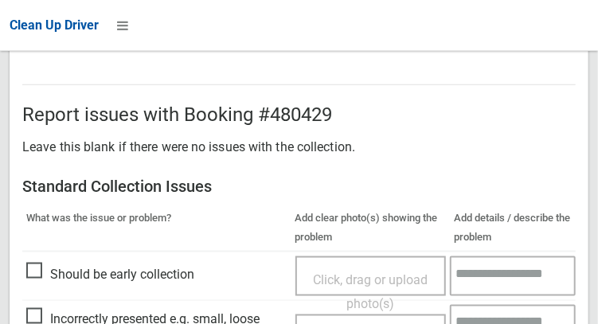
scroll to position [1436, 0]
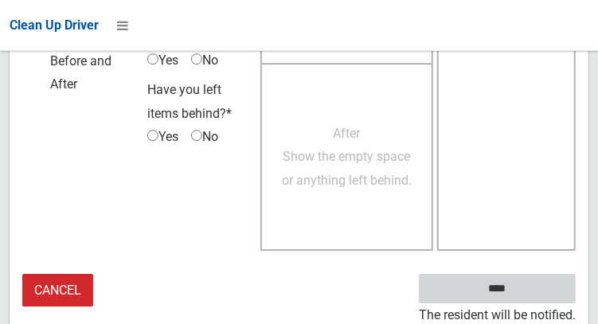
click at [520, 290] on input "****" at bounding box center [497, 288] width 157 height 29
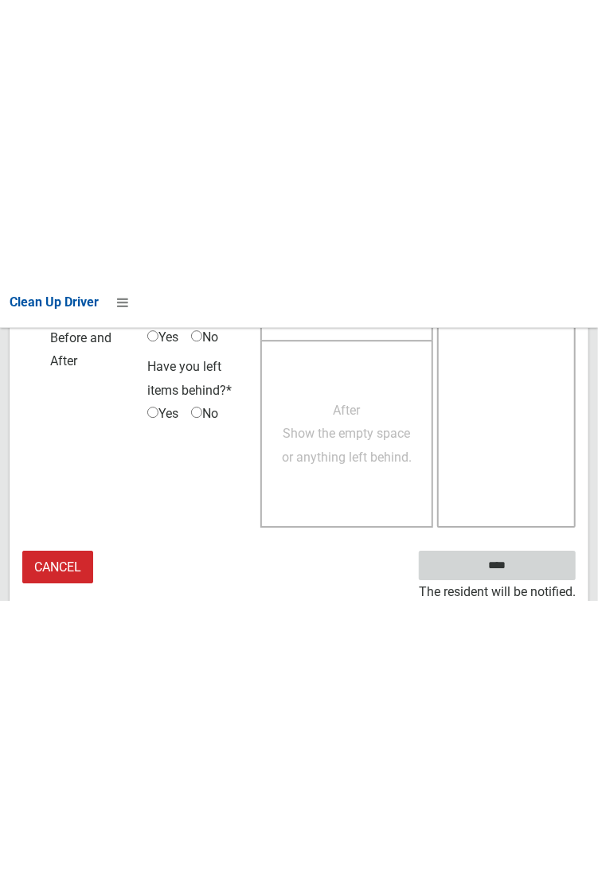
scroll to position [919, 0]
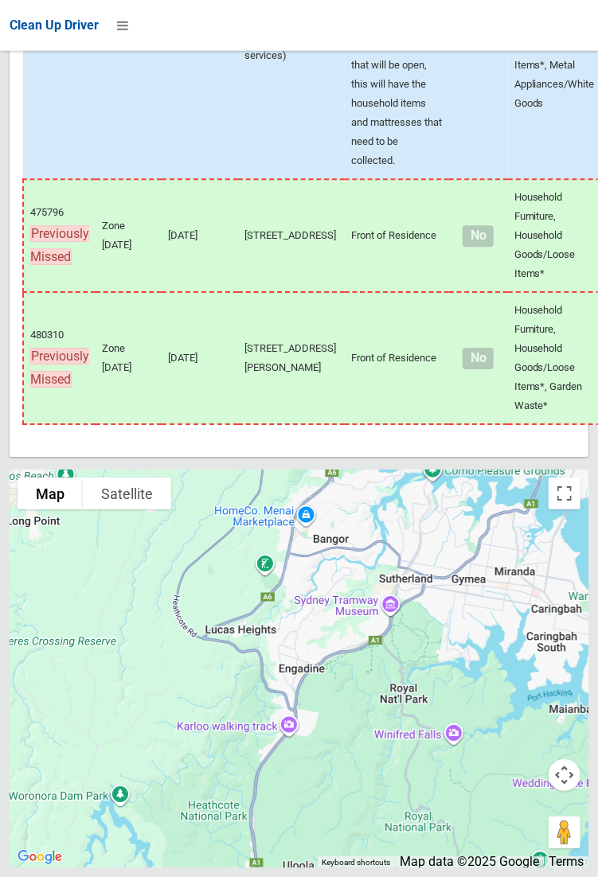
scroll to position [9059, 0]
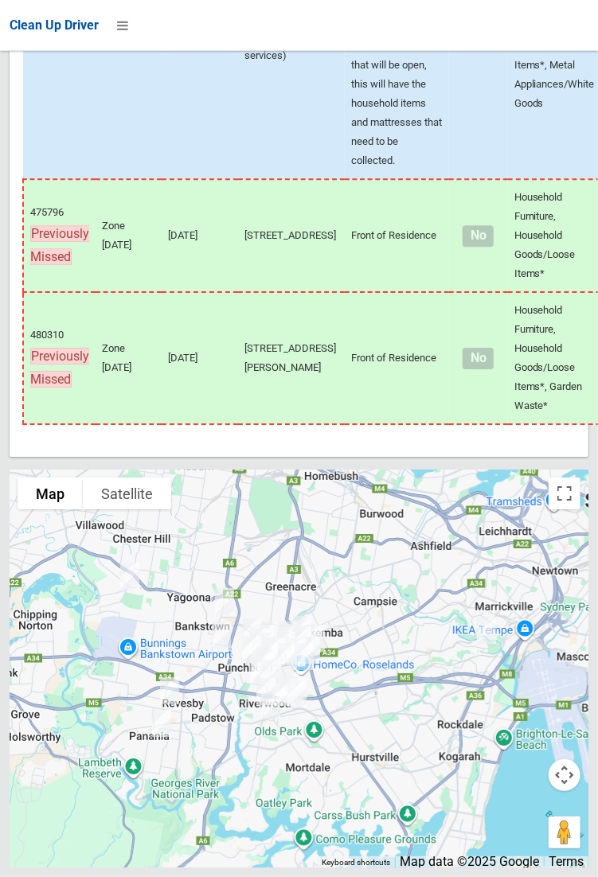
scroll to position [9059, 0]
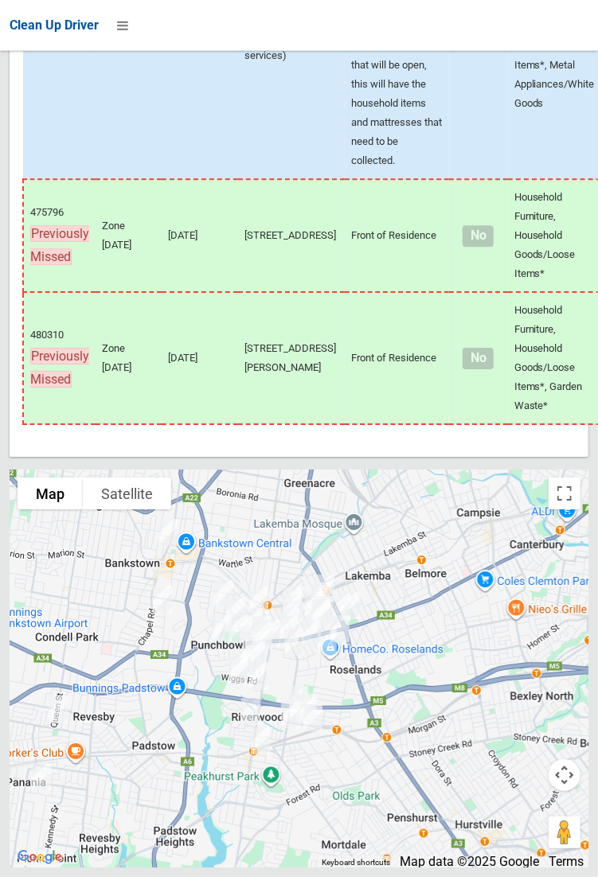
click at [590, 844] on div at bounding box center [501, 808] width 204 height 204
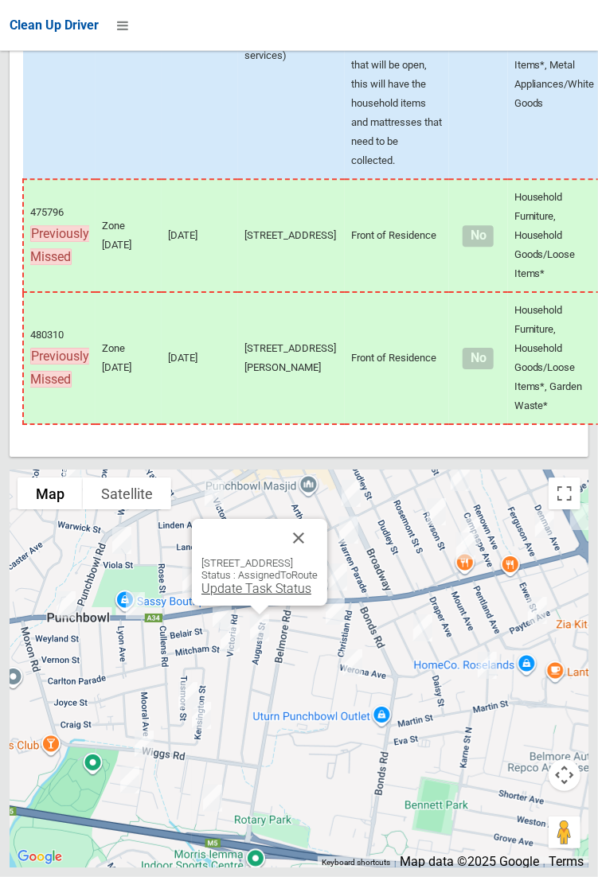
click at [227, 596] on link "Update Task Status" at bounding box center [256, 588] width 110 height 15
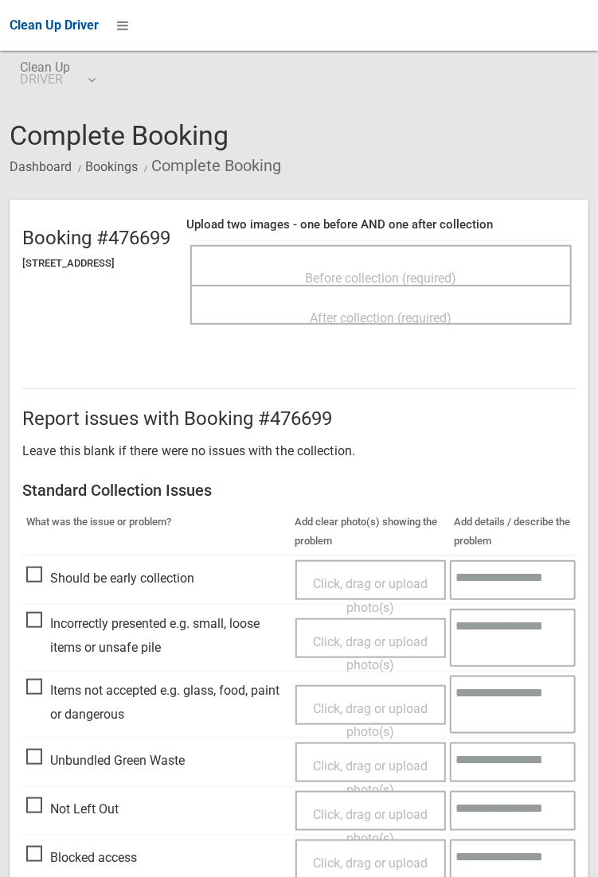
click at [422, 228] on h4 "Upload two images - one before AND one after collection" at bounding box center [380, 225] width 389 height 14
click at [424, 271] on span "Before collection (required)" at bounding box center [381, 278] width 151 height 15
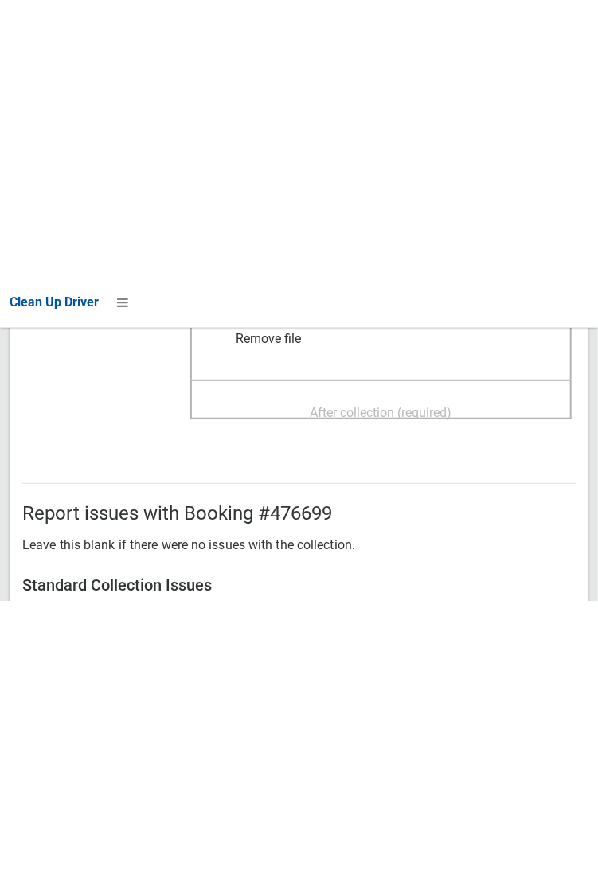
scroll to position [321, 0]
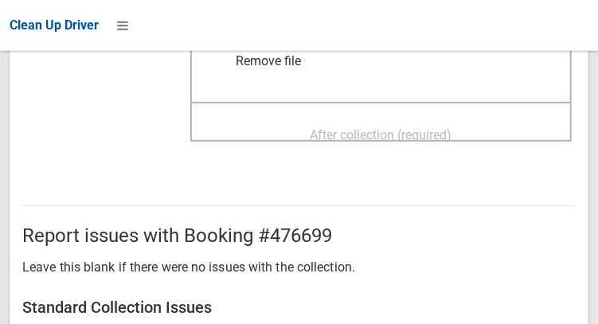
click at [452, 130] on span "After collection (required)" at bounding box center [381, 134] width 142 height 15
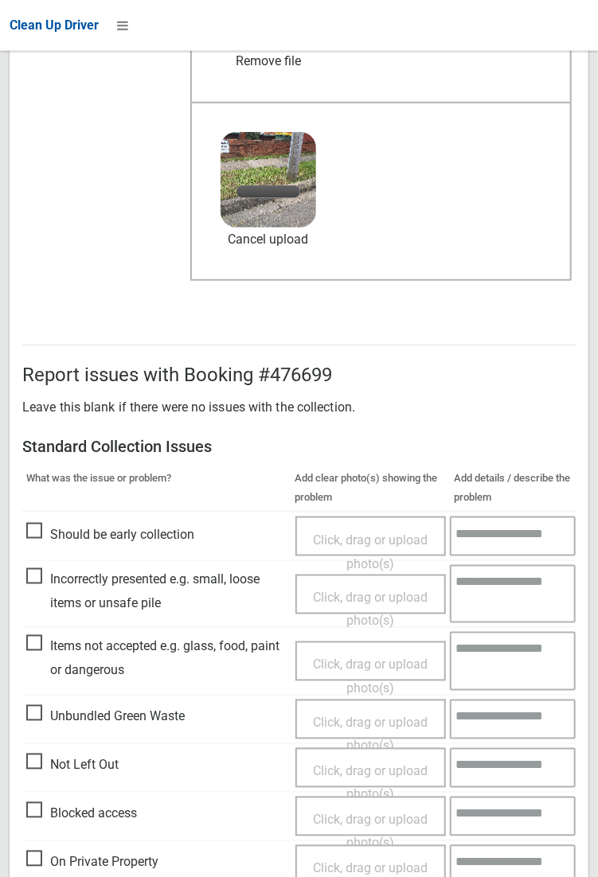
scroll to position [381, 0]
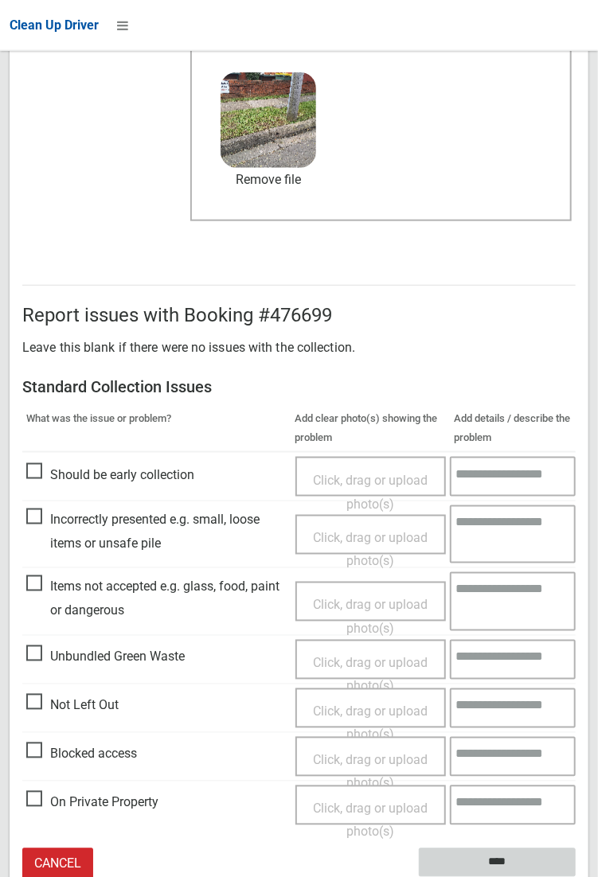
click at [499, 865] on input "****" at bounding box center [497, 862] width 157 height 29
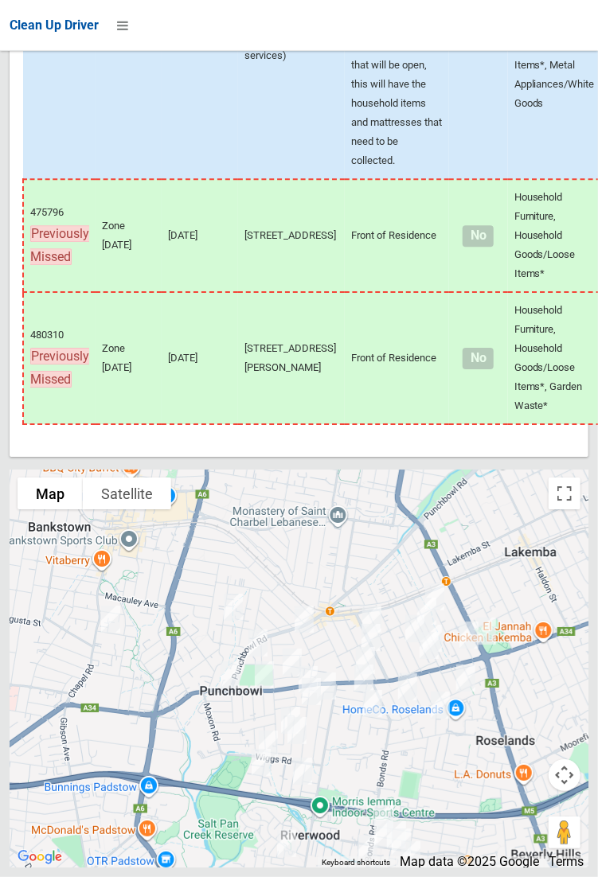
scroll to position [9057, 0]
